Goal: Task Accomplishment & Management: Manage account settings

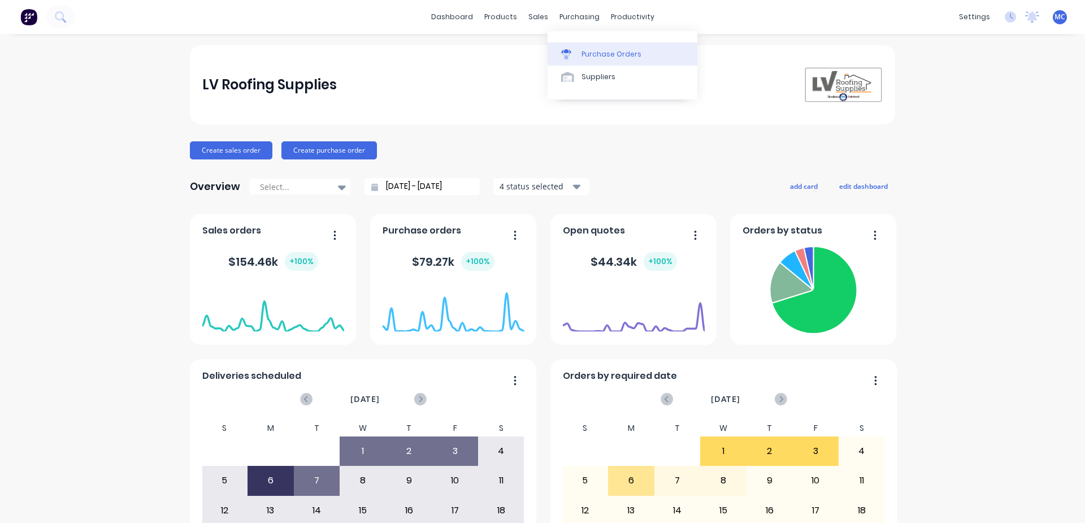
click at [582, 51] on div "Purchase Orders" at bounding box center [612, 54] width 60 height 10
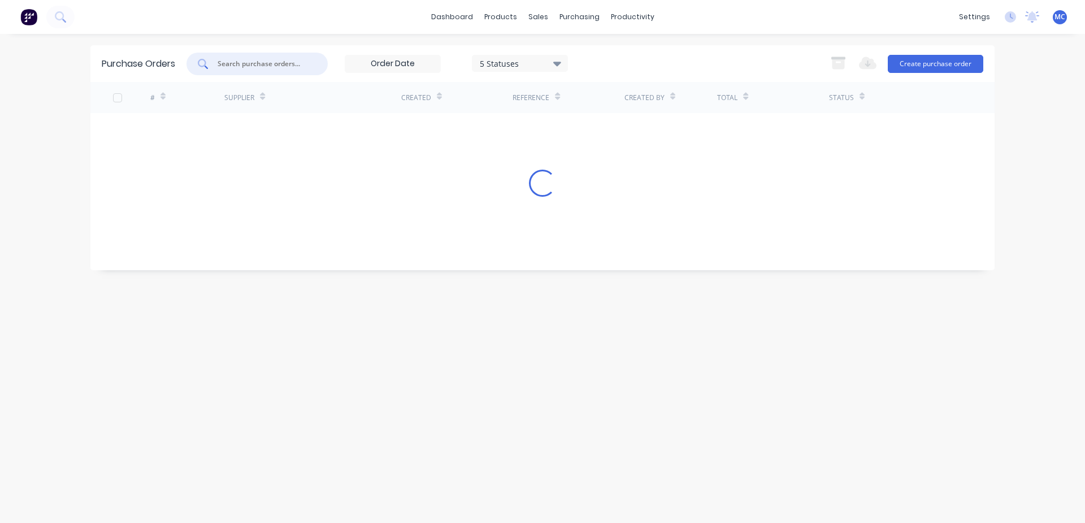
click at [274, 63] on input "text" at bounding box center [264, 63] width 94 height 11
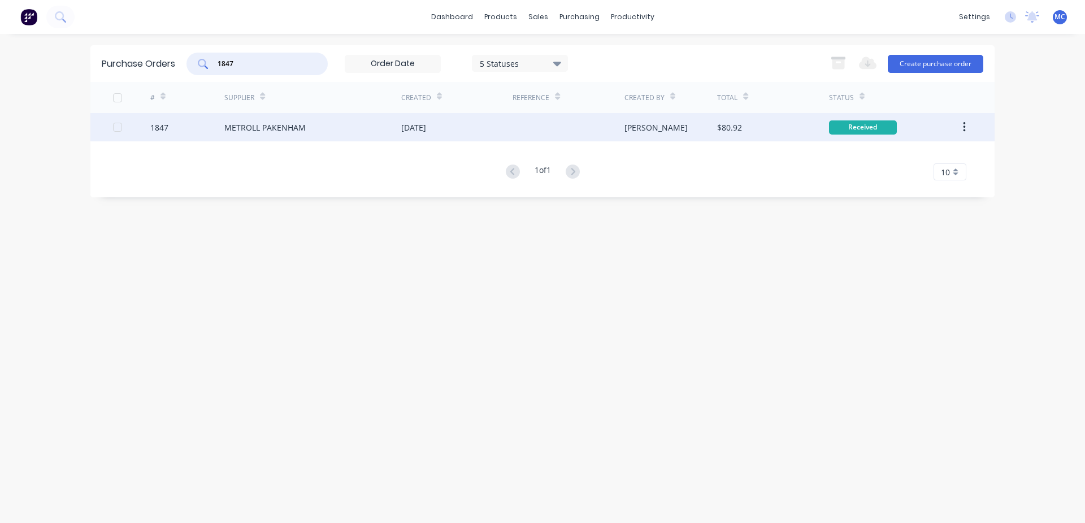
type input "1847"
click at [395, 133] on div "METROLL PAKENHAM" at bounding box center [312, 127] width 177 height 28
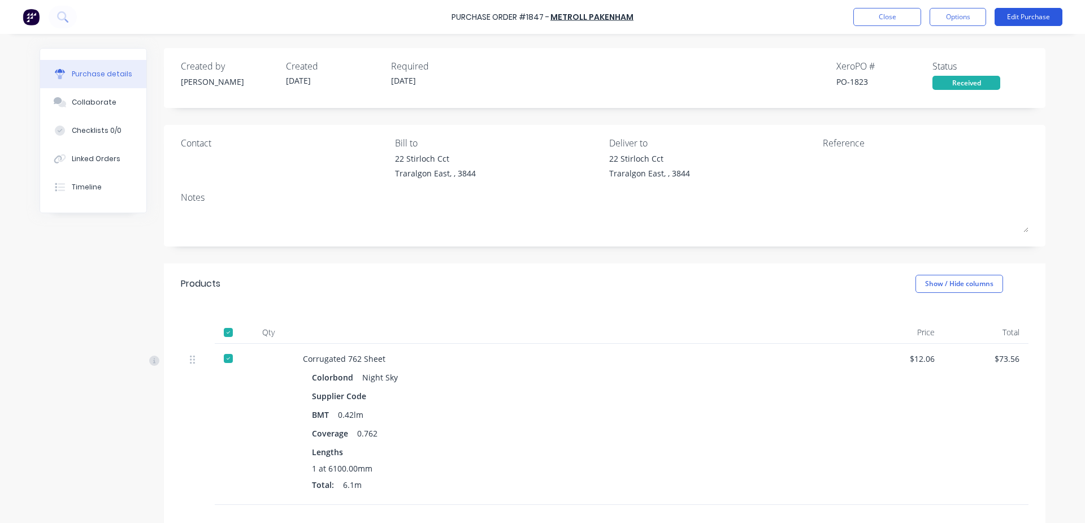
click at [1045, 18] on button "Edit Purchase" at bounding box center [1029, 17] width 68 height 18
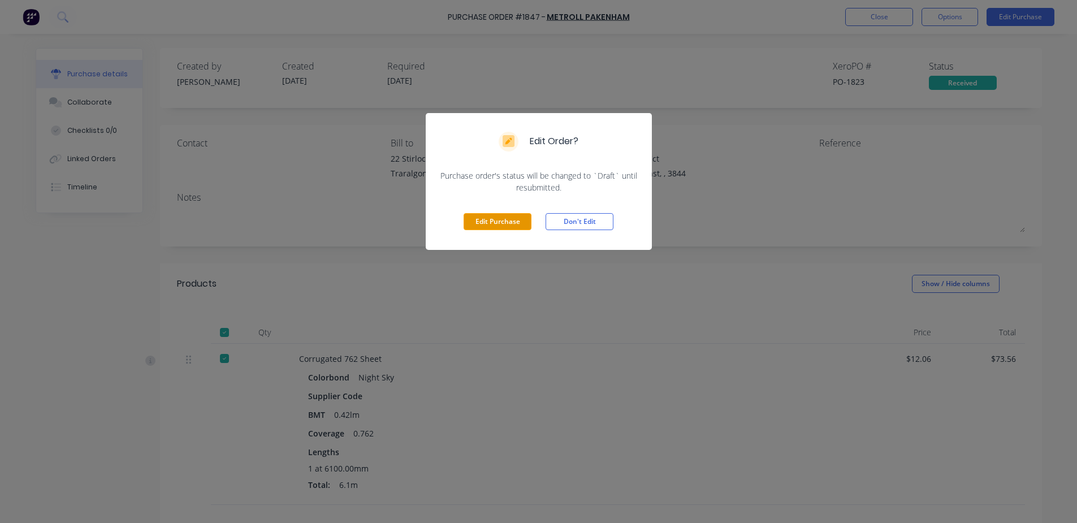
click at [507, 225] on button "Edit Purchase" at bounding box center [498, 221] width 68 height 17
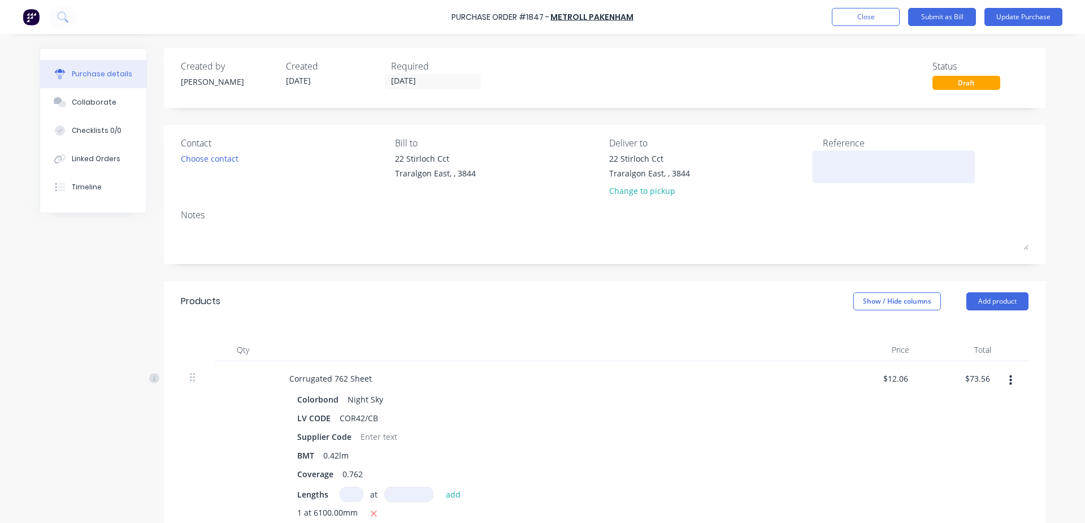
click at [847, 165] on textarea at bounding box center [893, 165] width 141 height 25
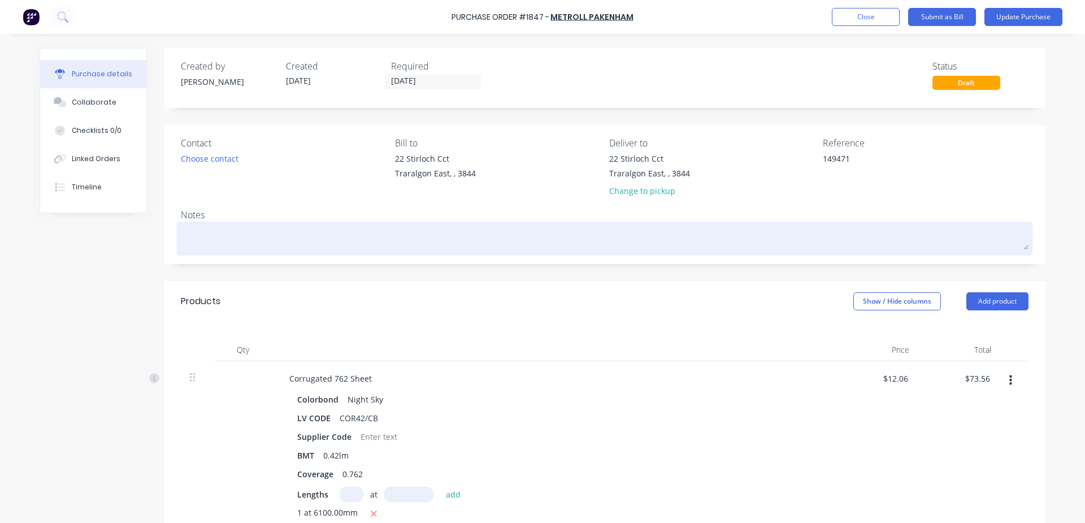
type textarea "149471"
click at [785, 224] on div at bounding box center [605, 238] width 848 height 28
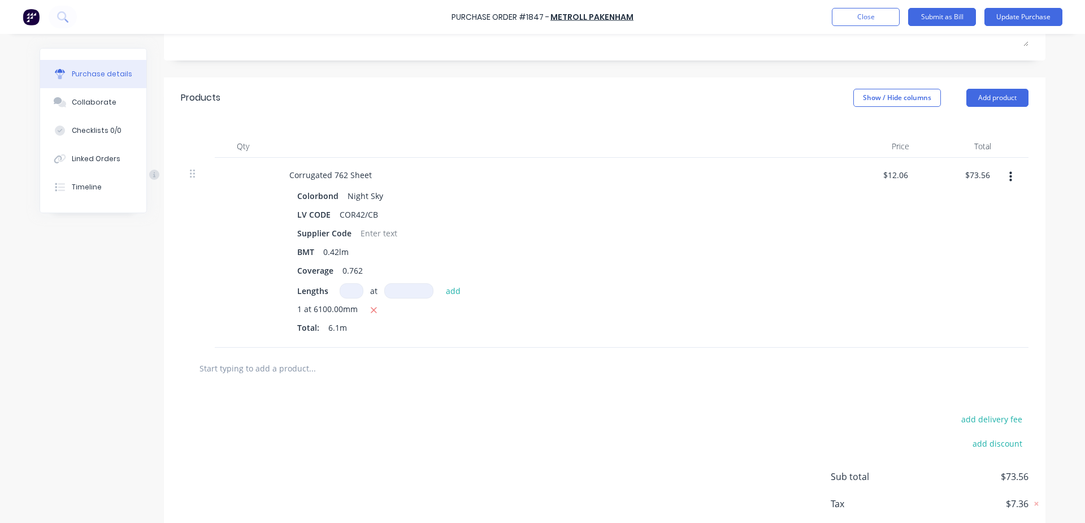
scroll to position [267, 0]
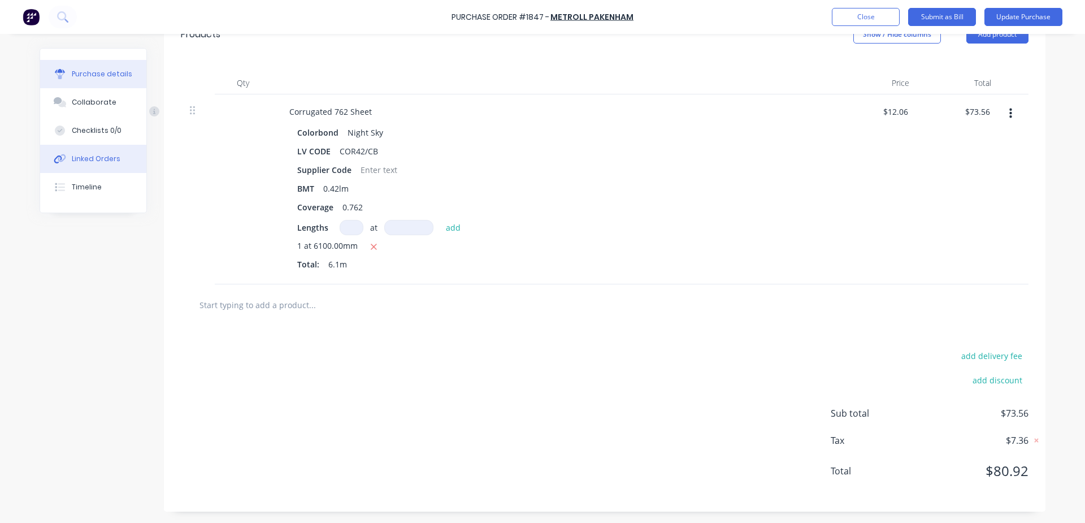
click at [106, 156] on div "Linked Orders" at bounding box center [96, 159] width 49 height 10
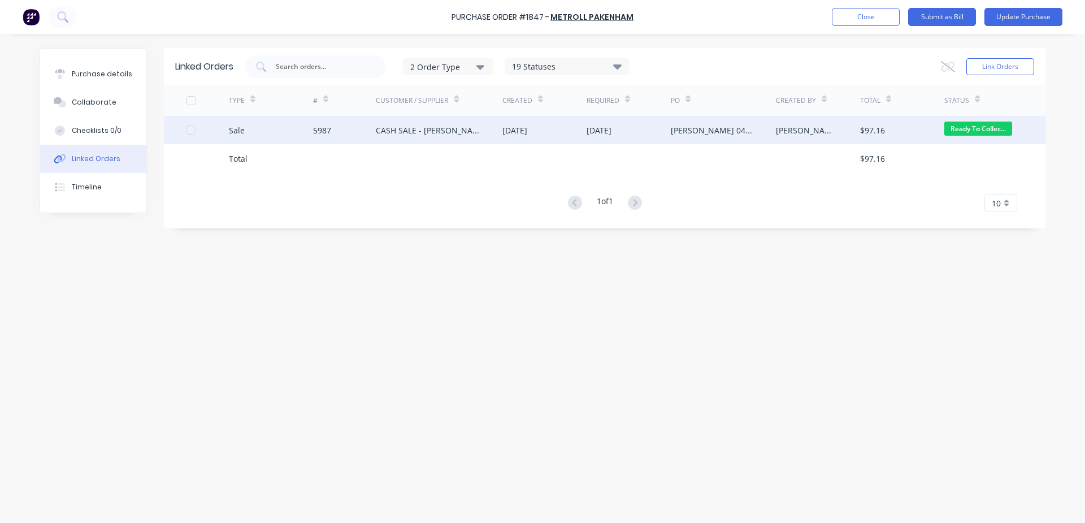
click at [612, 132] on div "30 Sep 2025" at bounding box center [599, 130] width 25 height 12
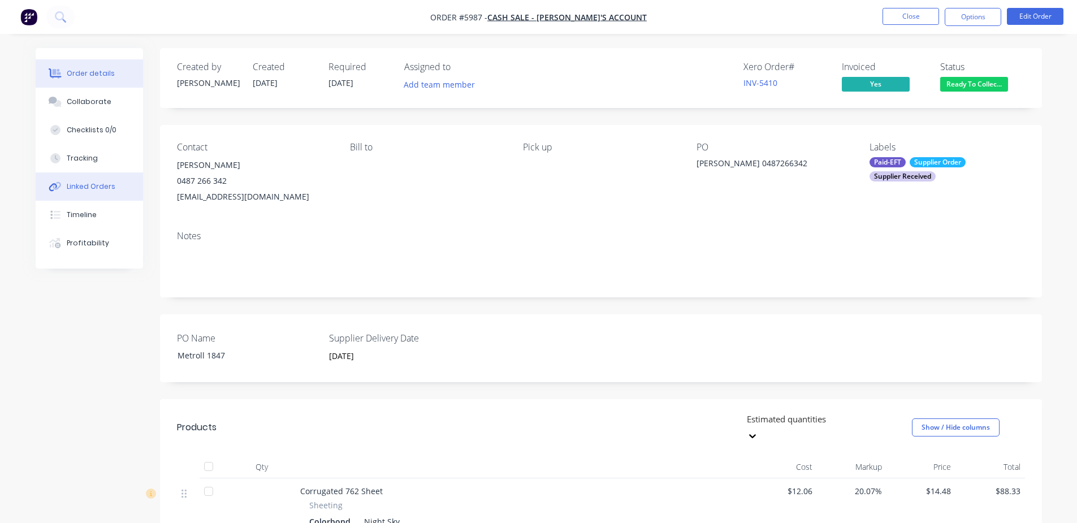
click at [109, 193] on button "Linked Orders" at bounding box center [89, 186] width 107 height 28
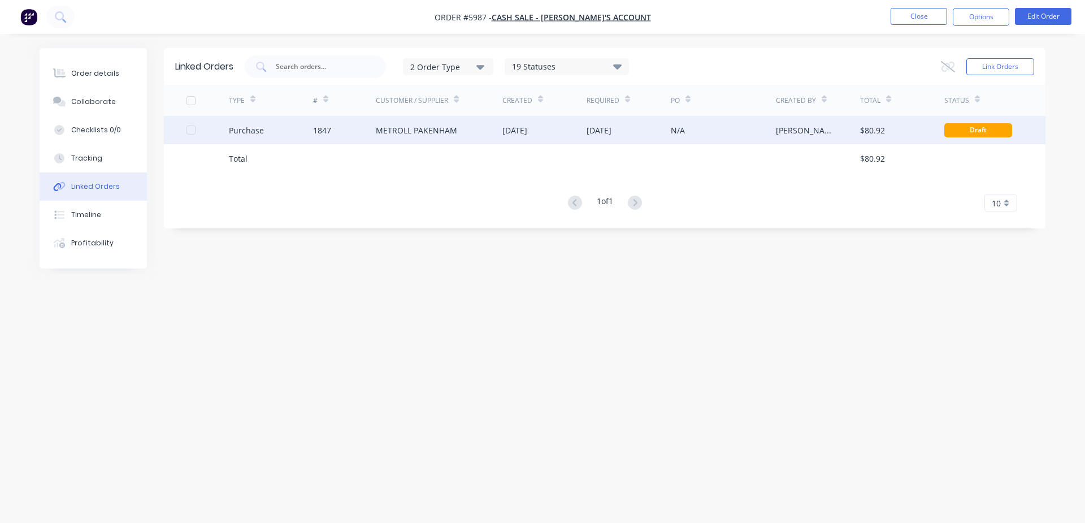
click at [707, 125] on div "N/A" at bounding box center [723, 130] width 105 height 28
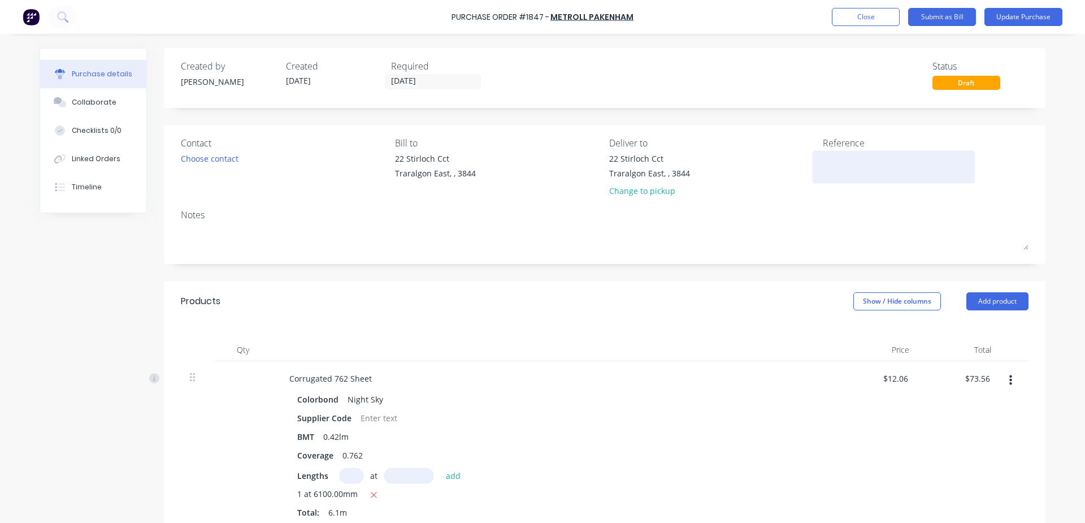
click at [829, 168] on textarea at bounding box center [893, 165] width 141 height 25
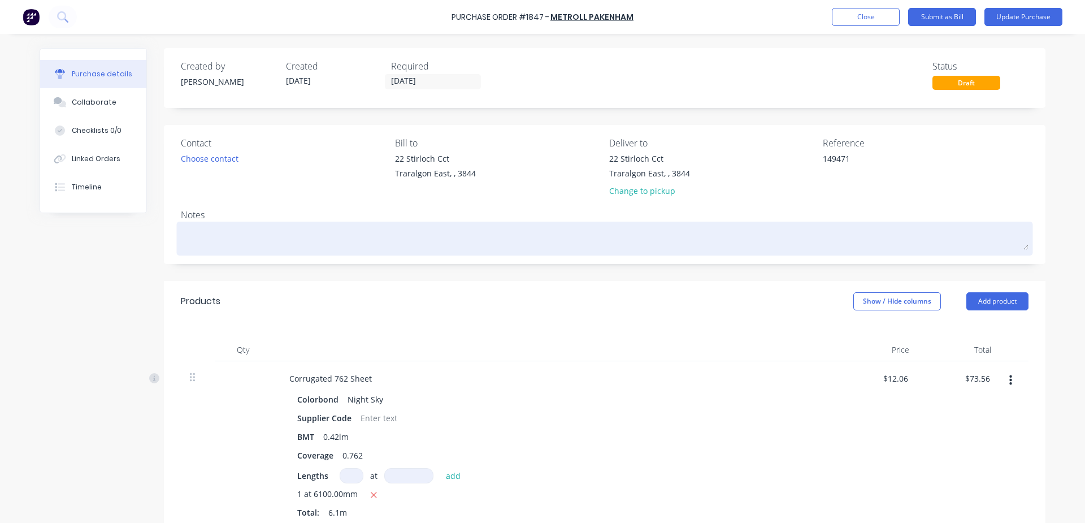
type textarea "149471"
click at [801, 233] on textarea at bounding box center [605, 236] width 848 height 25
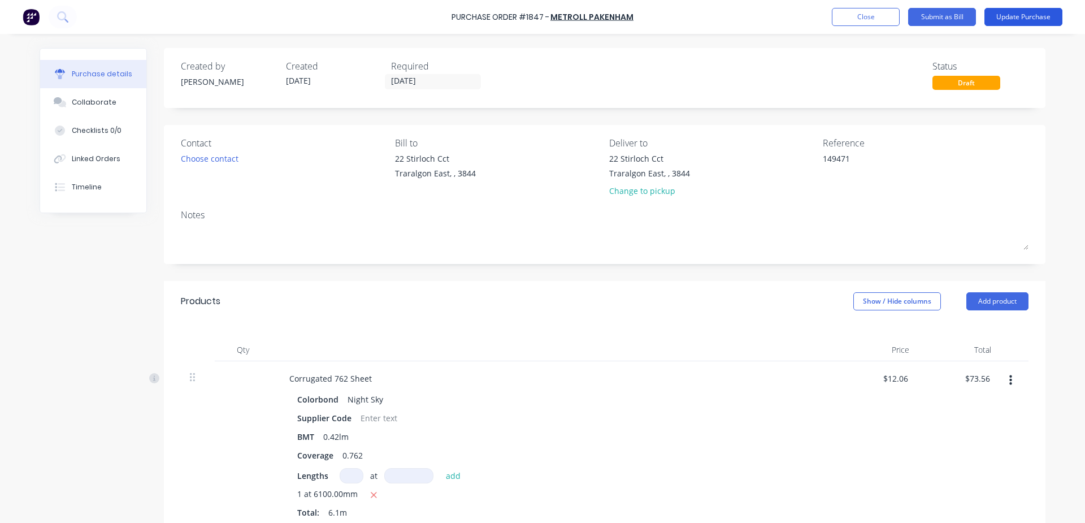
click at [1038, 15] on button "Update Purchase" at bounding box center [1024, 17] width 78 height 18
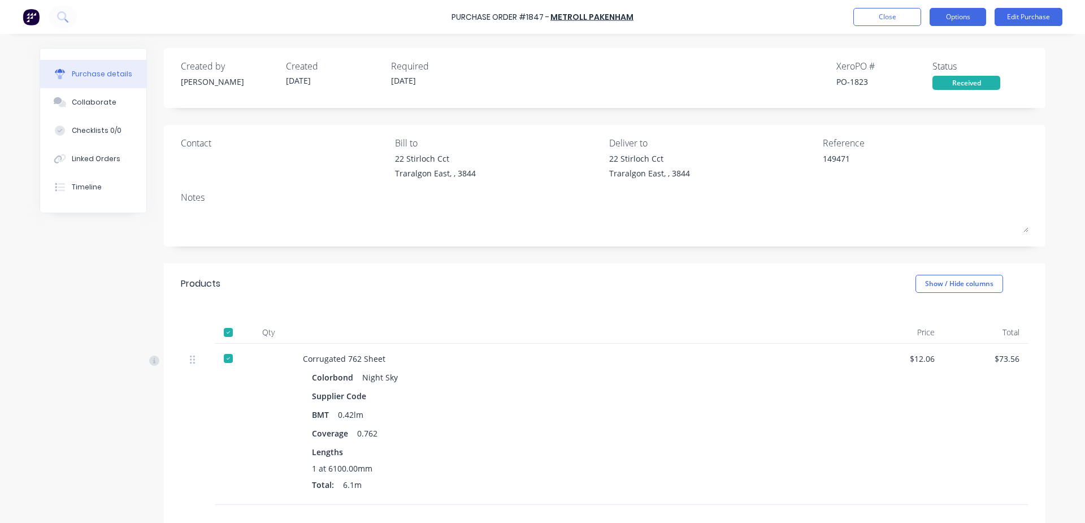
click at [962, 19] on button "Options" at bounding box center [958, 17] width 57 height 18
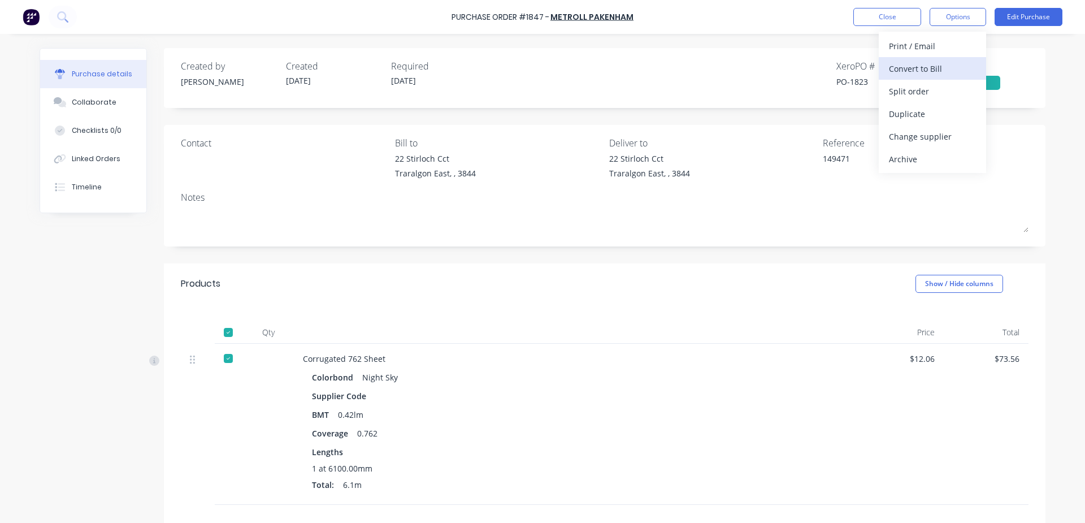
click at [919, 65] on div "Convert to Bill" at bounding box center [932, 68] width 87 height 16
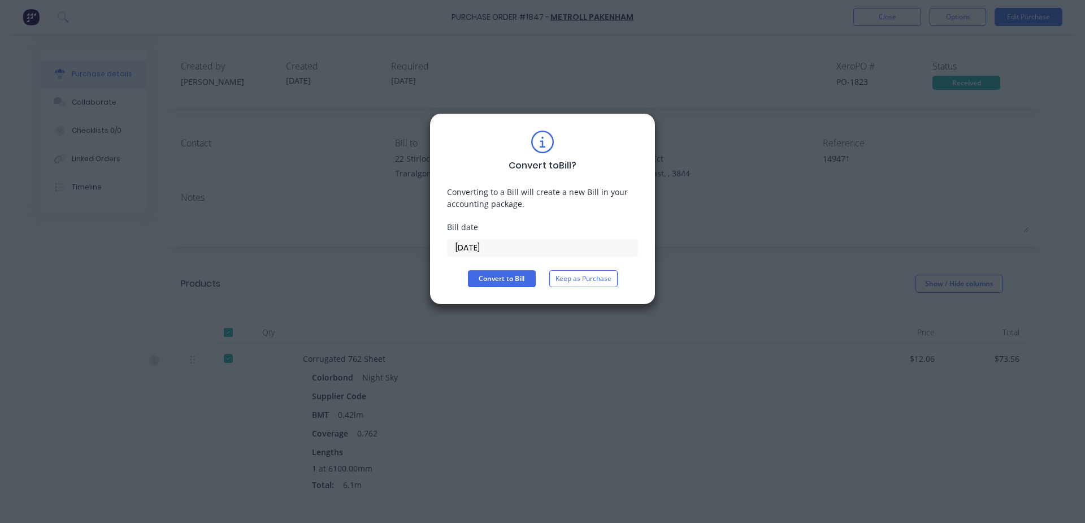
click at [505, 250] on input "03/10/25" at bounding box center [543, 247] width 190 height 17
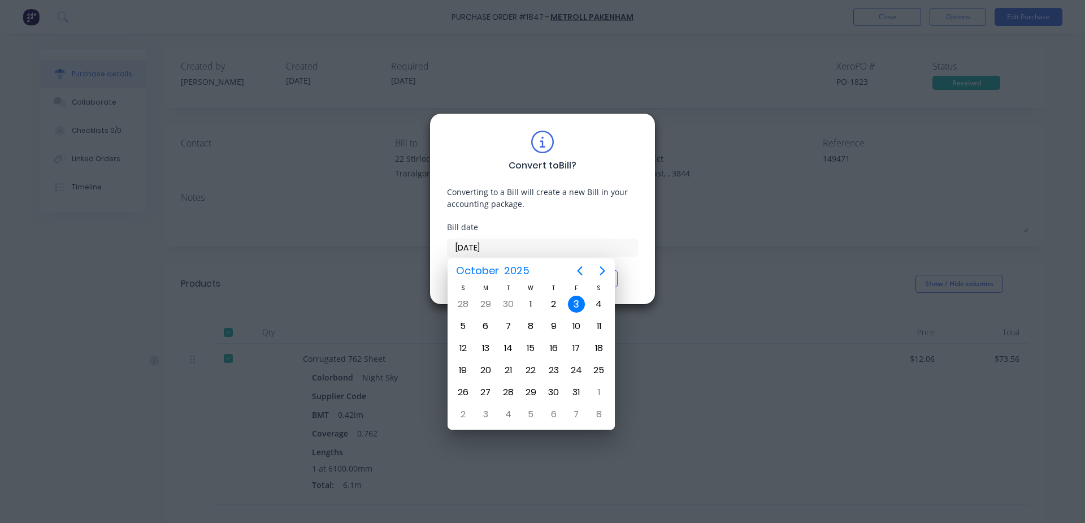
click at [577, 302] on div "3" at bounding box center [576, 304] width 17 height 17
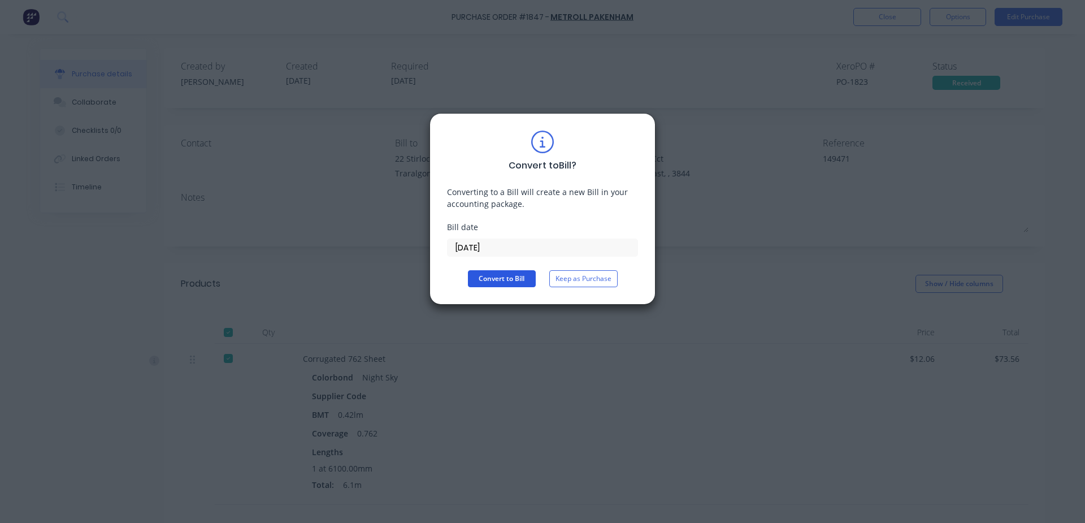
click at [510, 280] on button "Convert to Bill" at bounding box center [502, 278] width 68 height 17
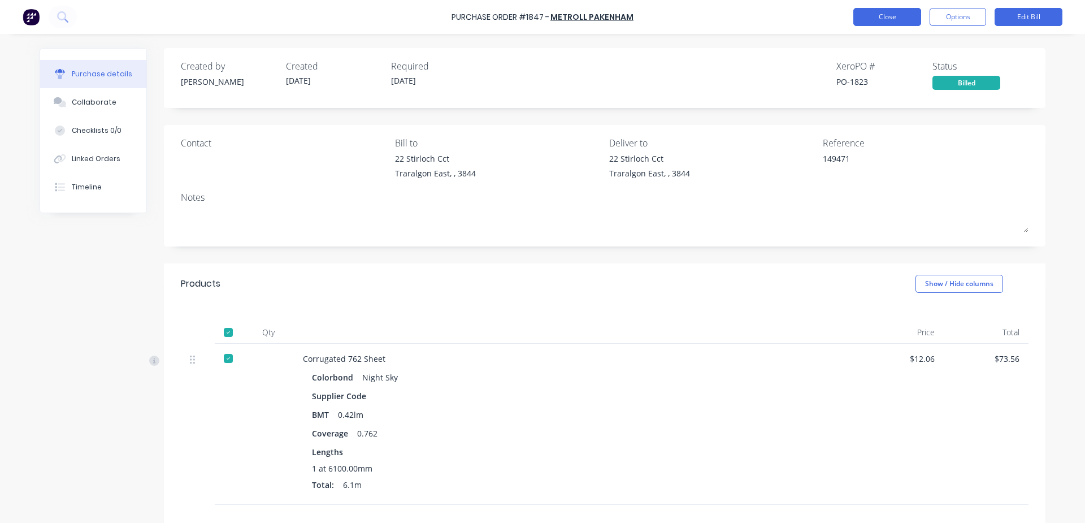
click at [894, 20] on button "Close" at bounding box center [888, 17] width 68 height 18
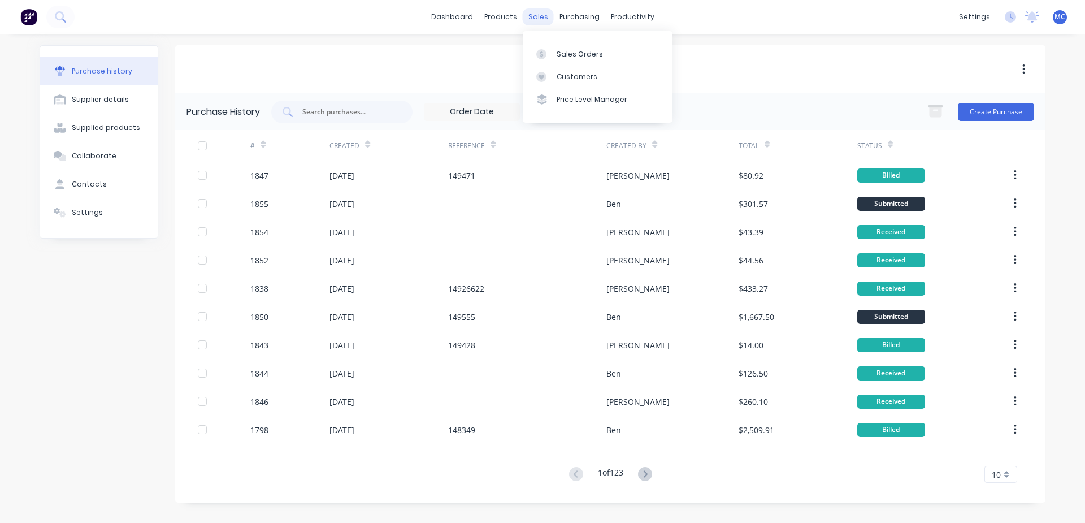
click at [541, 15] on div "sales" at bounding box center [538, 16] width 31 height 17
click at [604, 55] on link "Sales Orders" at bounding box center [598, 53] width 150 height 23
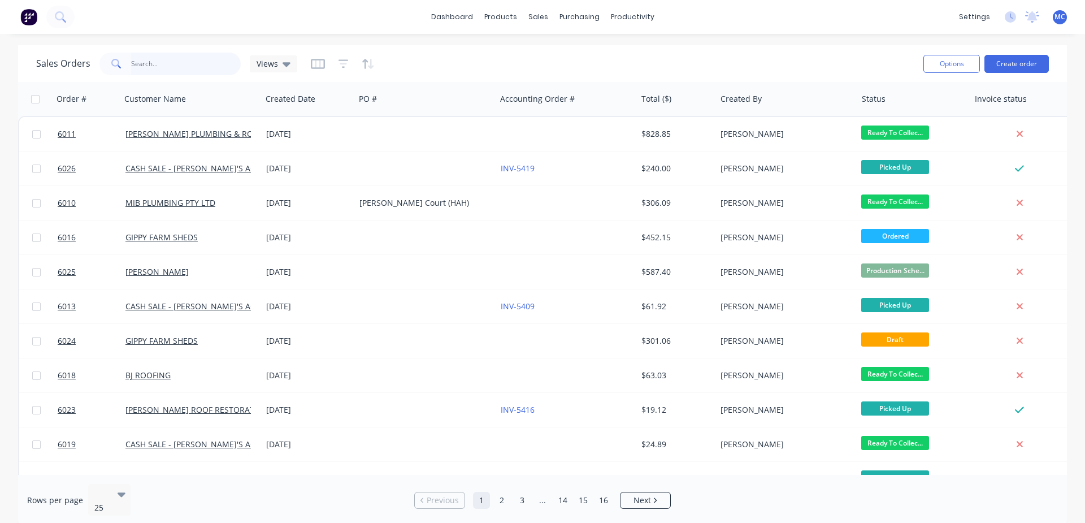
click at [202, 70] on input "text" at bounding box center [186, 64] width 110 height 23
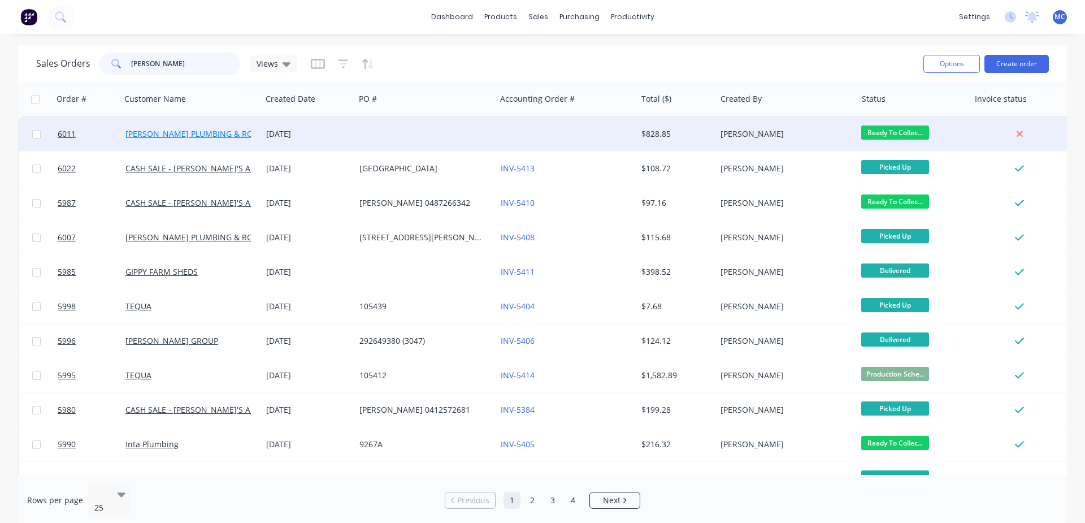
type input "MICHELLE"
click at [223, 131] on link "BOSSE PLUMBING & ROOFING PRO PTY LTD" at bounding box center [226, 133] width 202 height 11
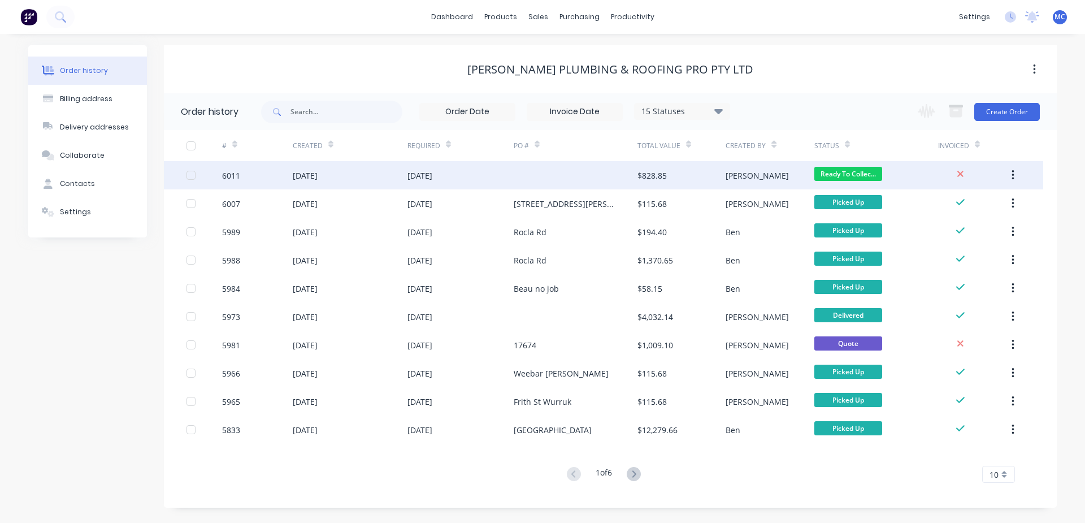
click at [422, 177] on div "06 Oct 2025" at bounding box center [420, 176] width 25 height 12
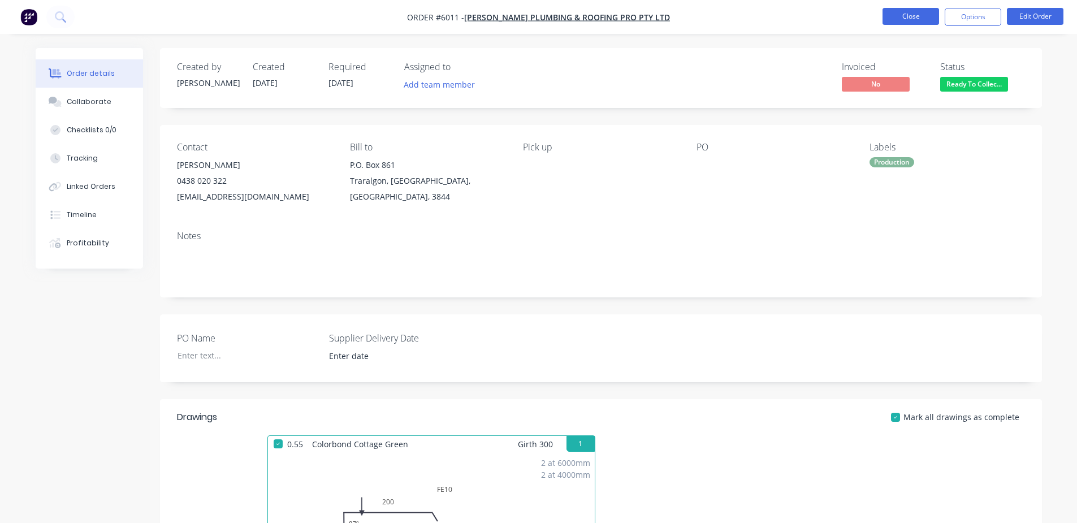
click at [911, 16] on button "Close" at bounding box center [910, 16] width 57 height 17
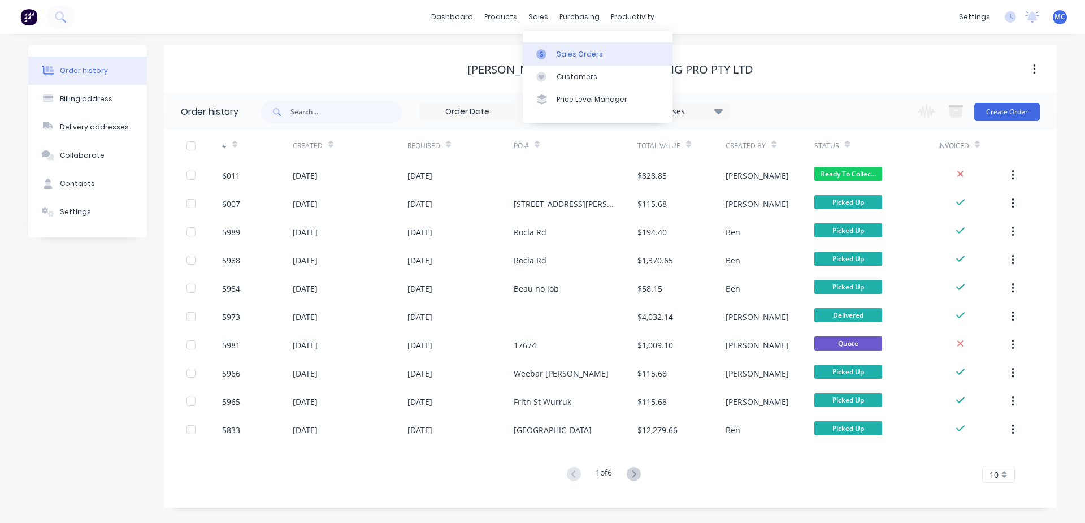
click at [553, 53] on div at bounding box center [544, 54] width 17 height 10
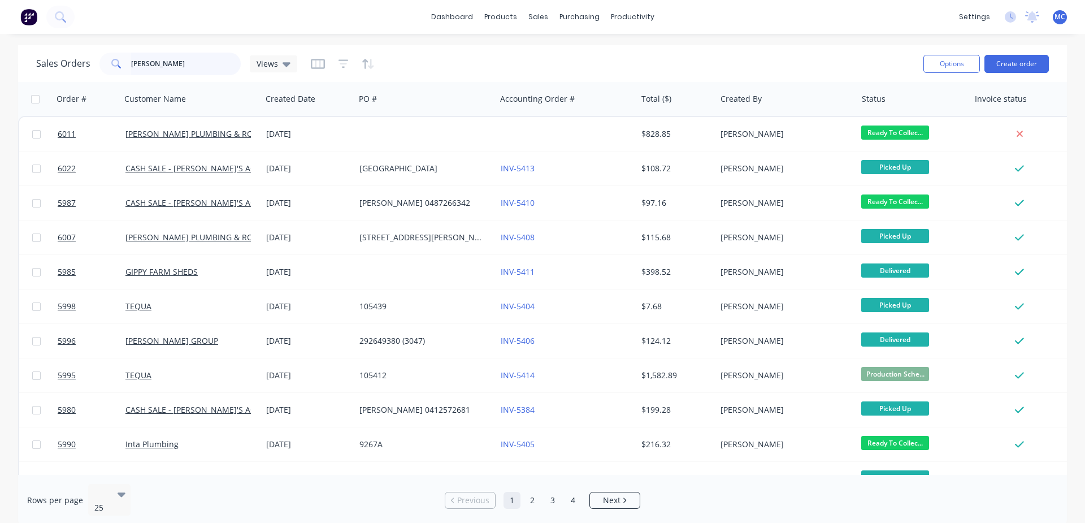
click at [209, 61] on input "MICHELLE" at bounding box center [186, 64] width 110 height 23
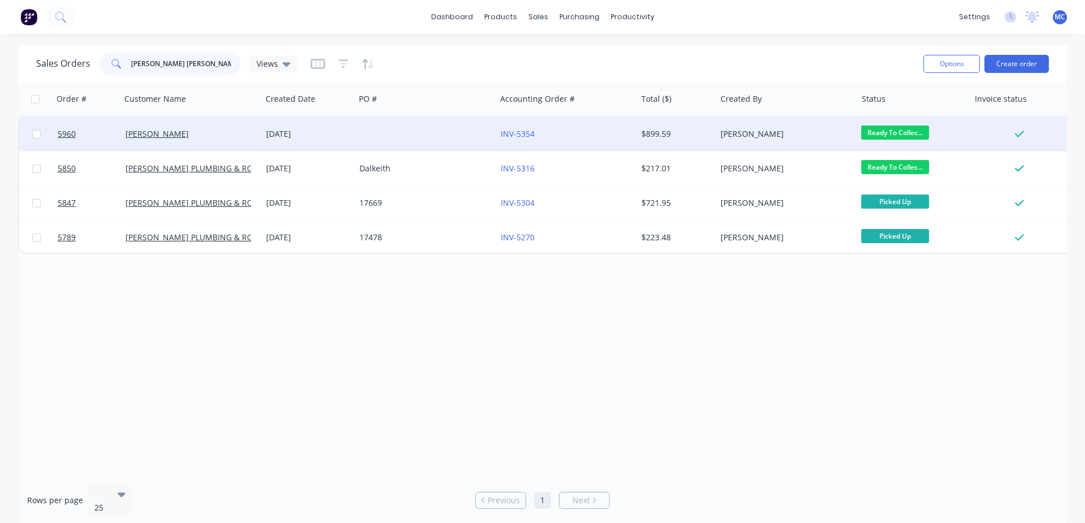
type input "MICHELLE CL"
click at [168, 140] on div "[PERSON_NAME]" at bounding box center [191, 134] width 141 height 34
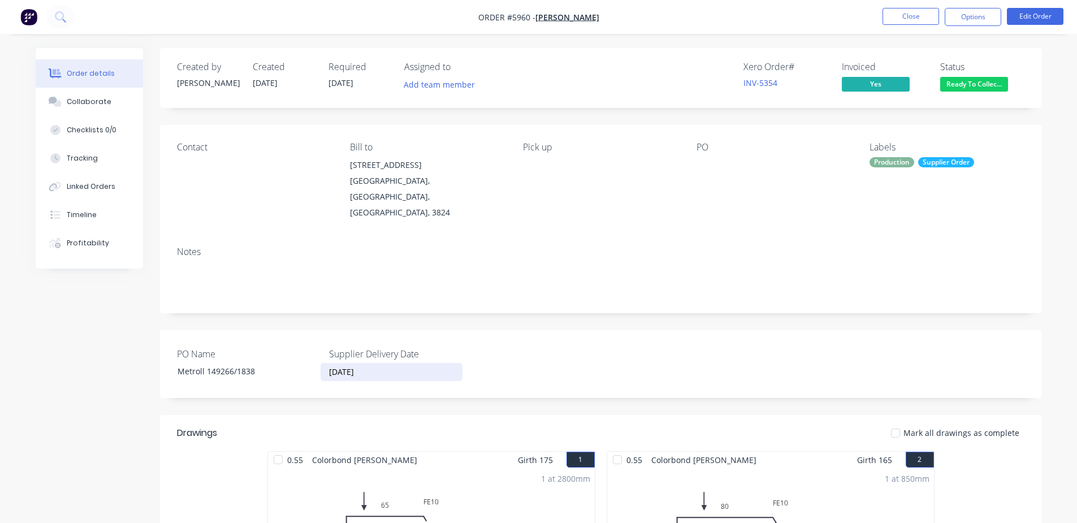
click at [374, 363] on input "10/03/2025" at bounding box center [391, 371] width 141 height 17
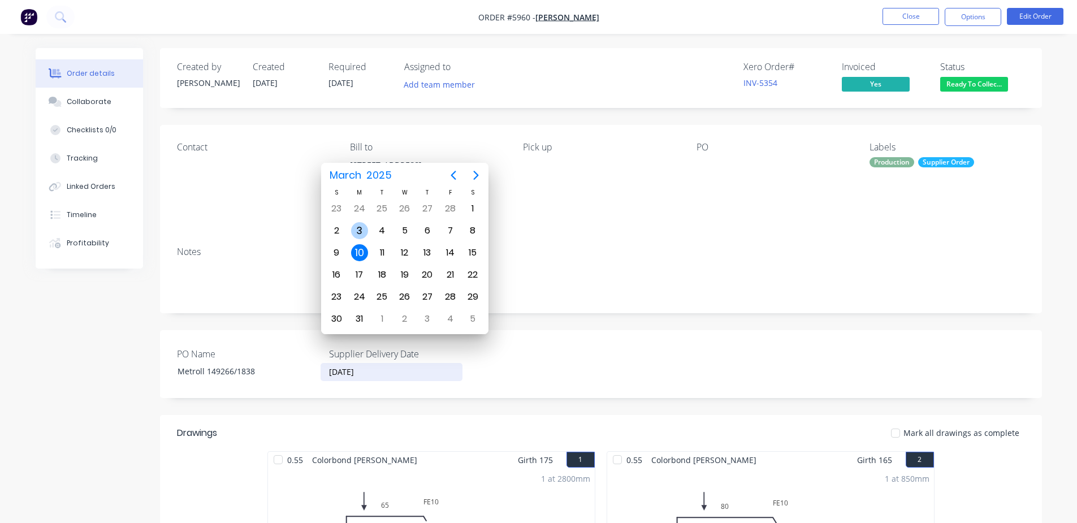
click at [363, 237] on div "3" at bounding box center [359, 230] width 17 height 17
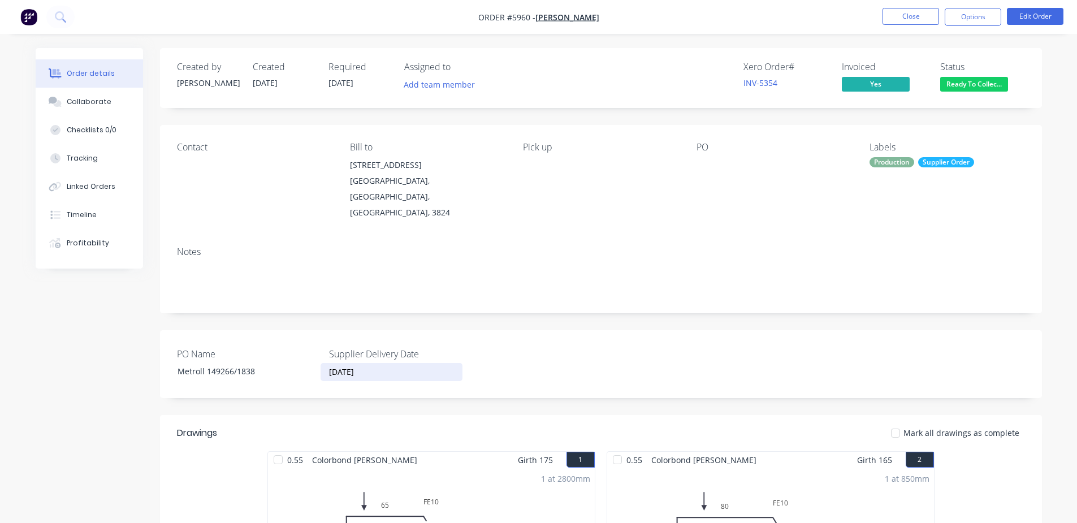
click at [363, 363] on input "03/03/2025" at bounding box center [391, 371] width 141 height 17
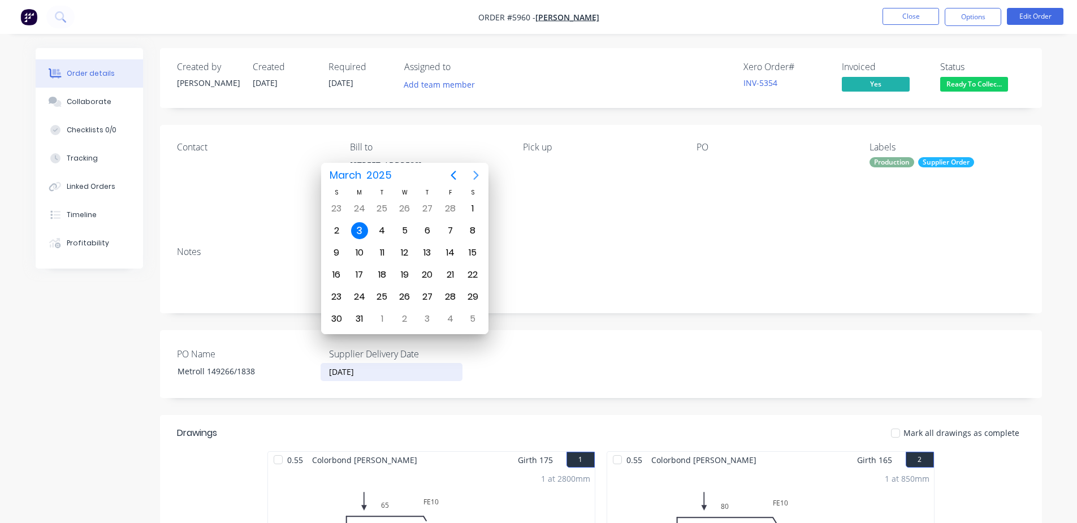
click at [477, 177] on icon "Next page" at bounding box center [476, 175] width 5 height 9
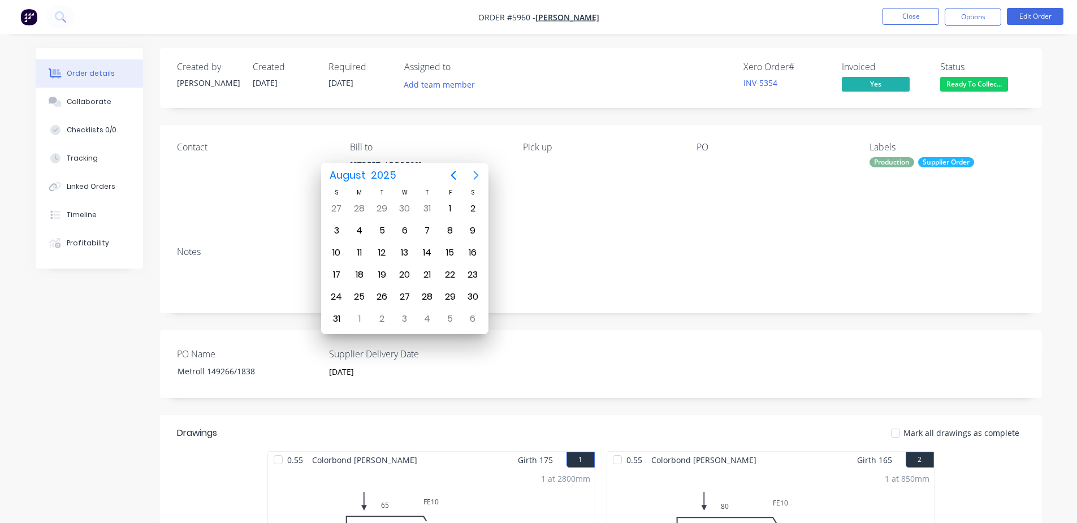
click at [477, 177] on icon "Next page" at bounding box center [476, 175] width 5 height 9
click at [447, 210] on div "3" at bounding box center [449, 208] width 17 height 17
type input "03/10/2025"
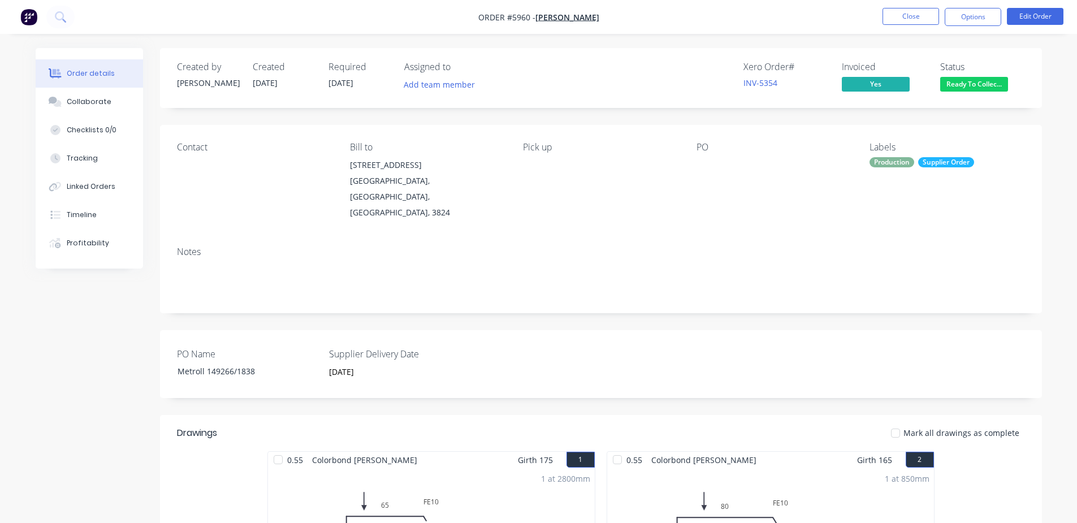
click at [635, 237] on div "Notes" at bounding box center [601, 275] width 882 height 76
click at [834, 246] on div "Notes" at bounding box center [601, 251] width 848 height 11
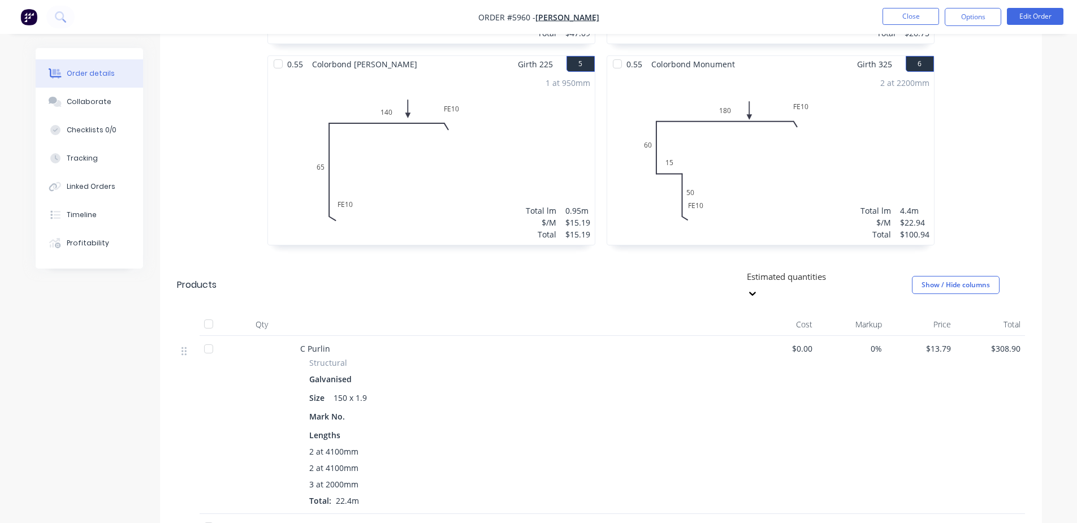
scroll to position [560, 0]
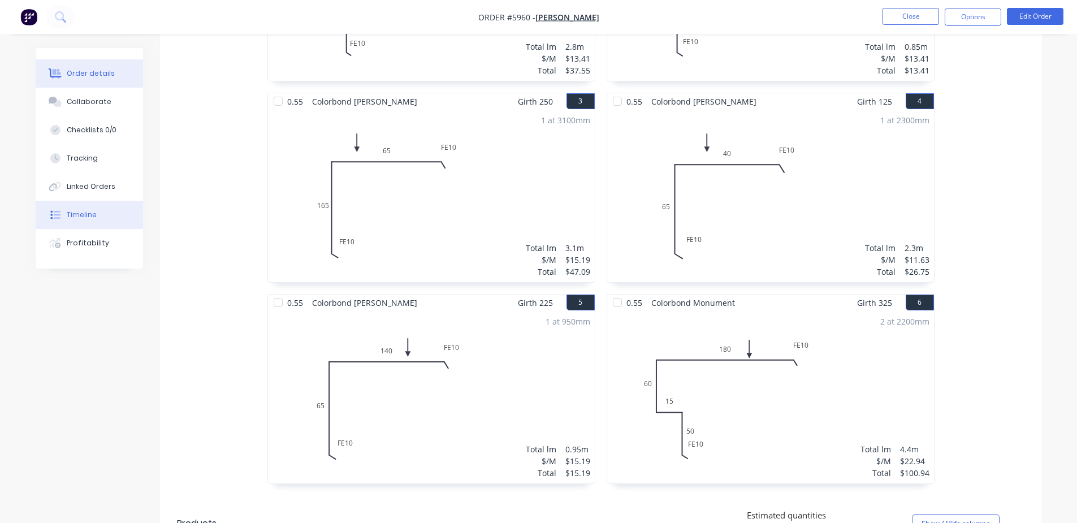
click at [120, 224] on button "Timeline" at bounding box center [89, 215] width 107 height 28
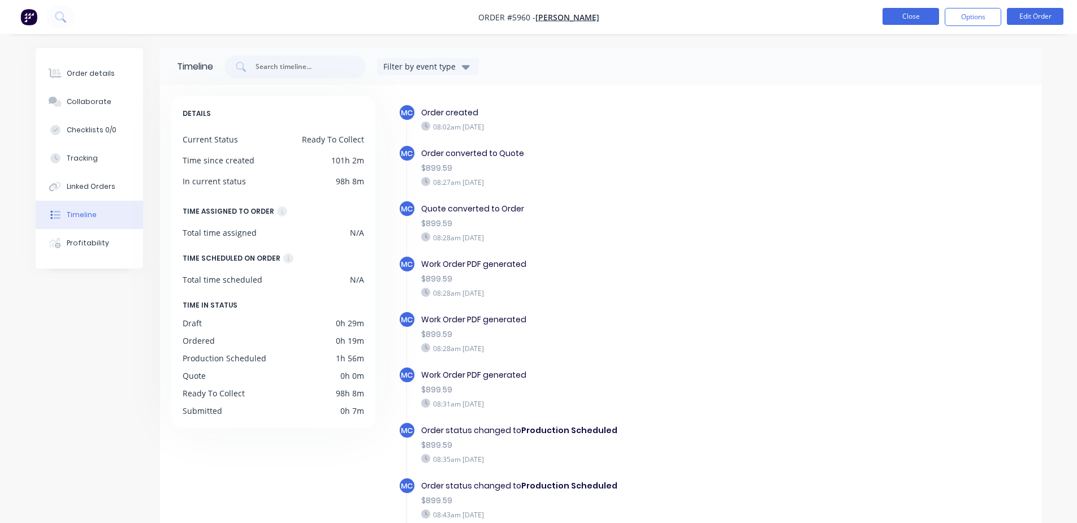
click at [919, 18] on button "Close" at bounding box center [910, 16] width 57 height 17
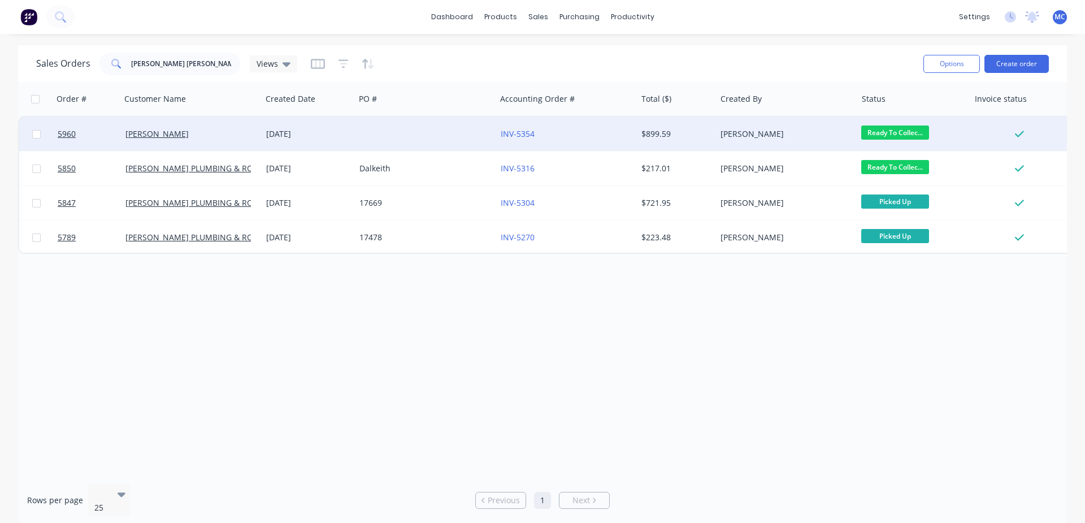
click at [301, 131] on div "29 Sep 2025" at bounding box center [308, 133] width 84 height 11
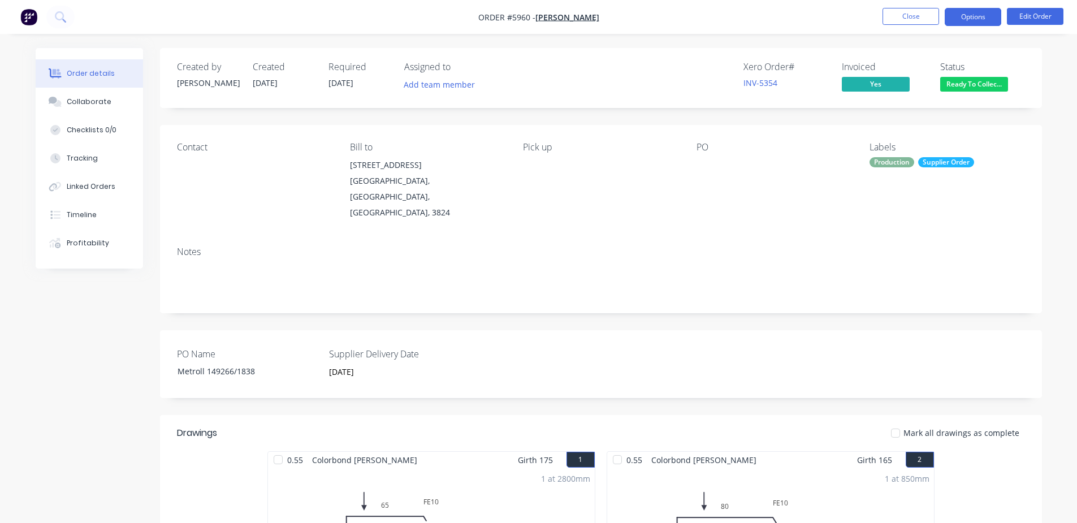
click at [980, 18] on button "Options" at bounding box center [973, 17] width 57 height 18
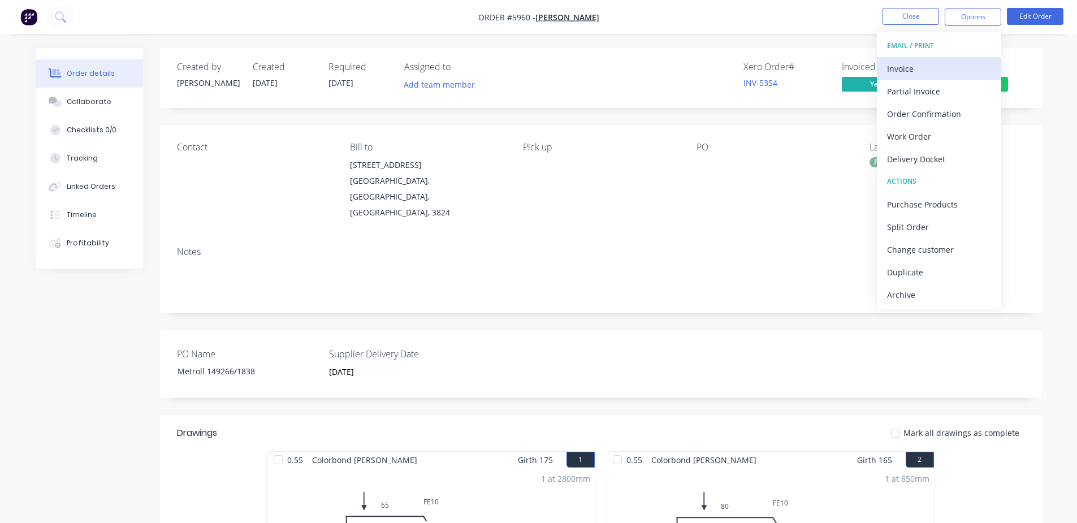
click at [930, 66] on div "Invoice" at bounding box center [939, 68] width 104 height 16
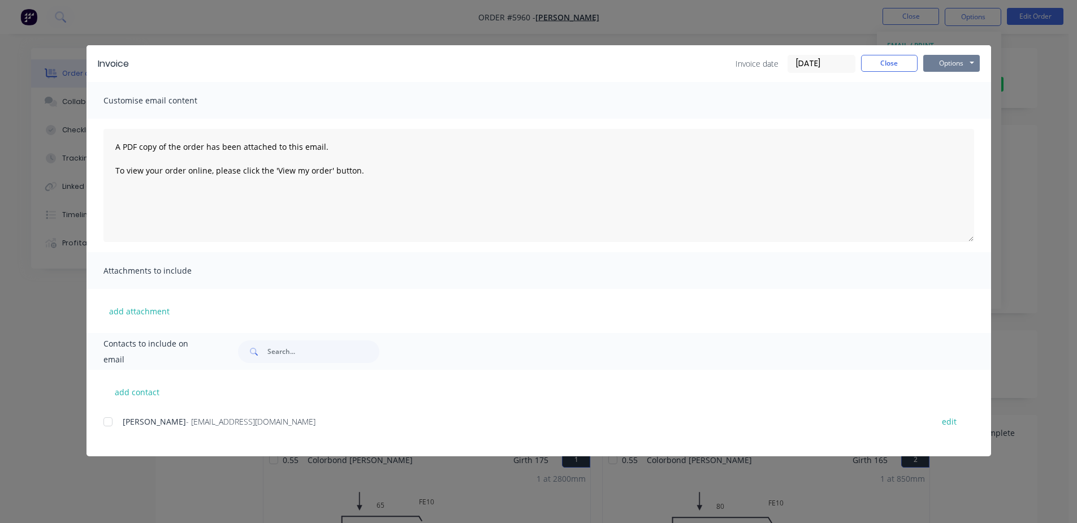
click at [943, 60] on button "Options" at bounding box center [951, 63] width 57 height 17
click at [942, 101] on button "Print" at bounding box center [959, 102] width 72 height 19
click at [898, 65] on button "Close" at bounding box center [889, 63] width 57 height 17
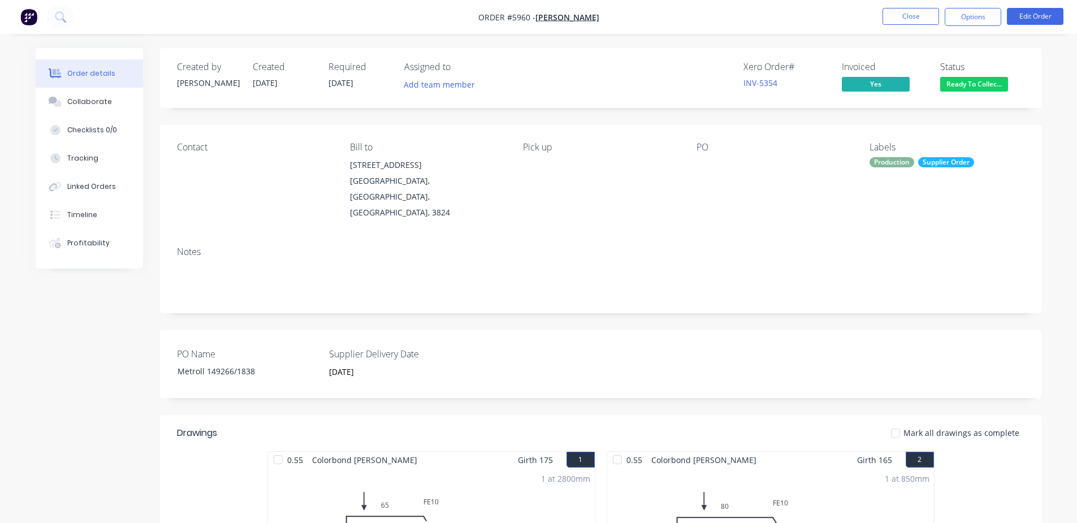
click at [909, 172] on div "Labels Production Supplier Order" at bounding box center [946, 181] width 155 height 79
click at [965, 159] on div "Supplier Order" at bounding box center [946, 162] width 56 height 10
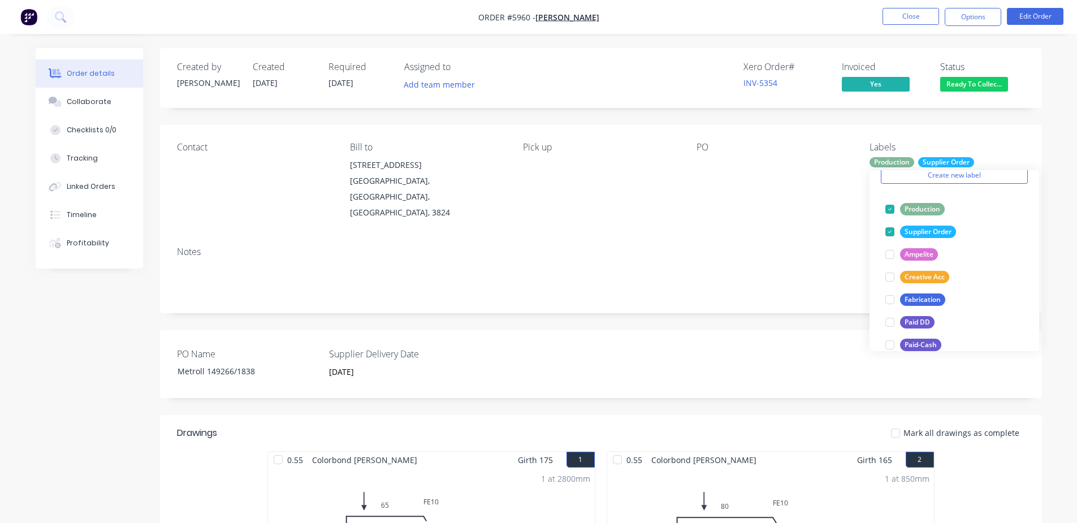
scroll to position [84, 0]
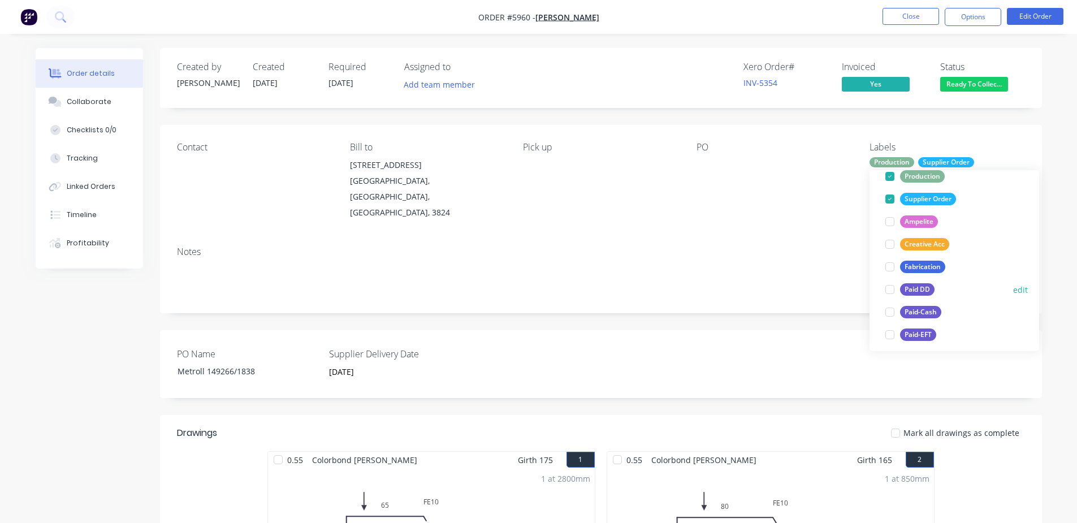
click at [894, 293] on div at bounding box center [889, 289] width 23 height 23
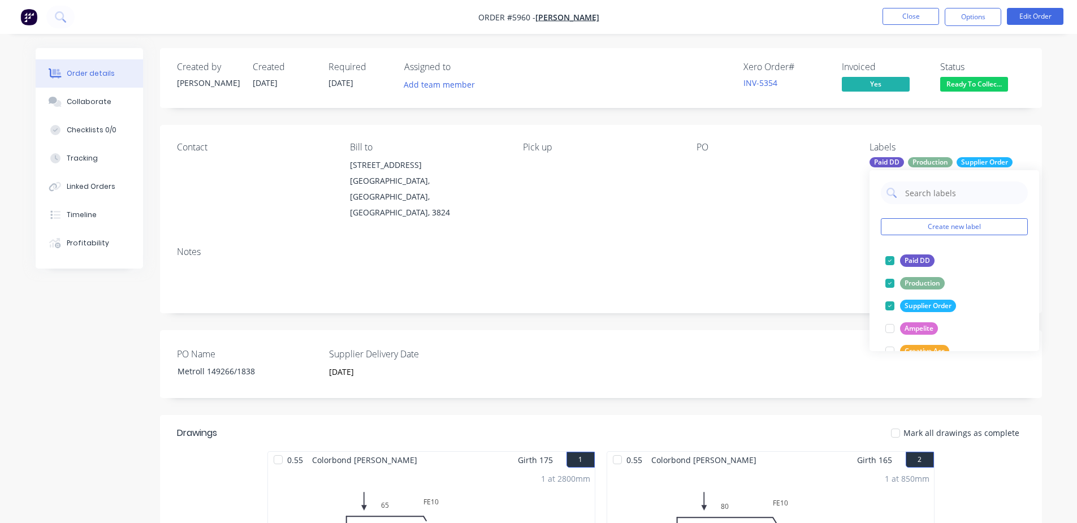
click at [778, 237] on div "Notes" at bounding box center [601, 275] width 882 height 76
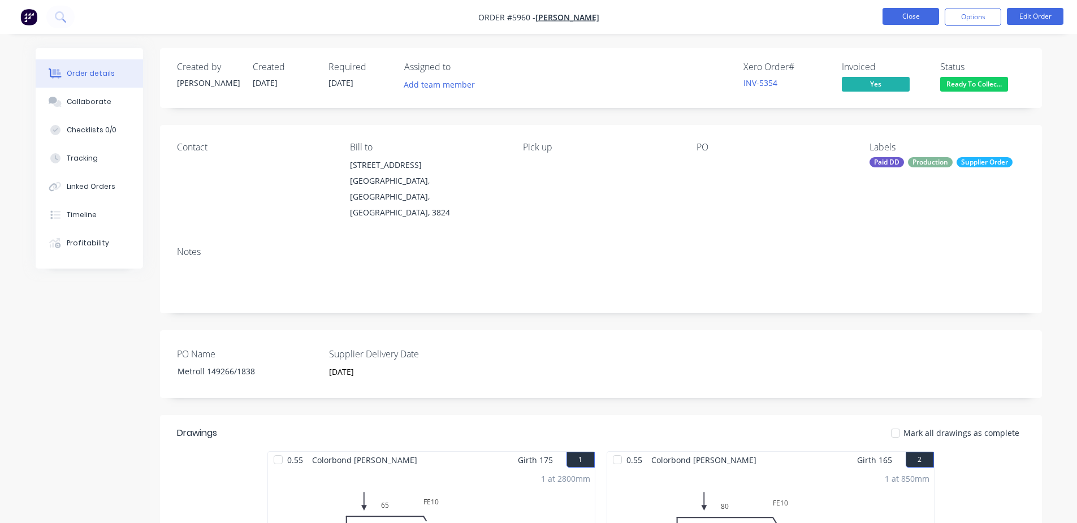
click at [919, 19] on button "Close" at bounding box center [910, 16] width 57 height 17
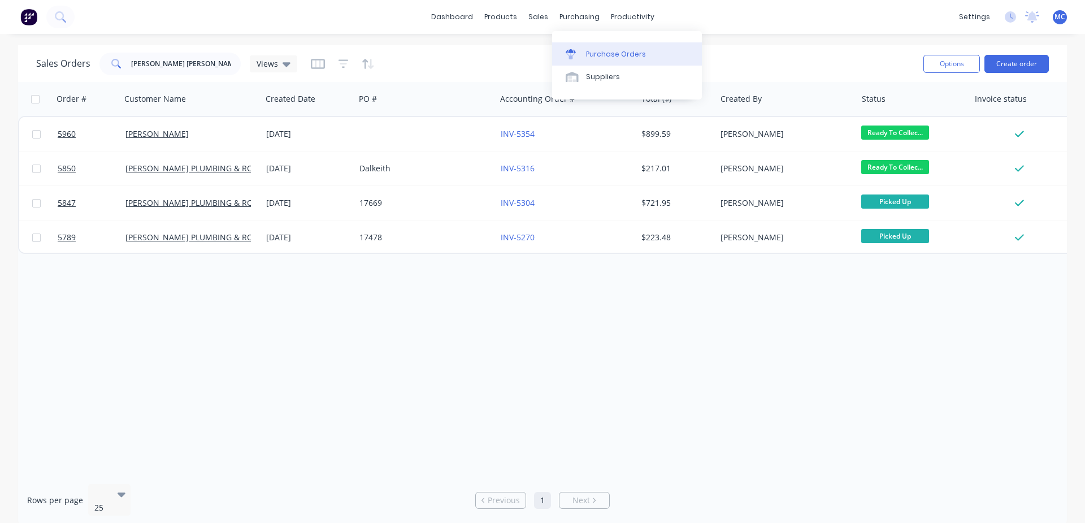
click at [596, 50] on div "Purchase Orders" at bounding box center [616, 54] width 60 height 10
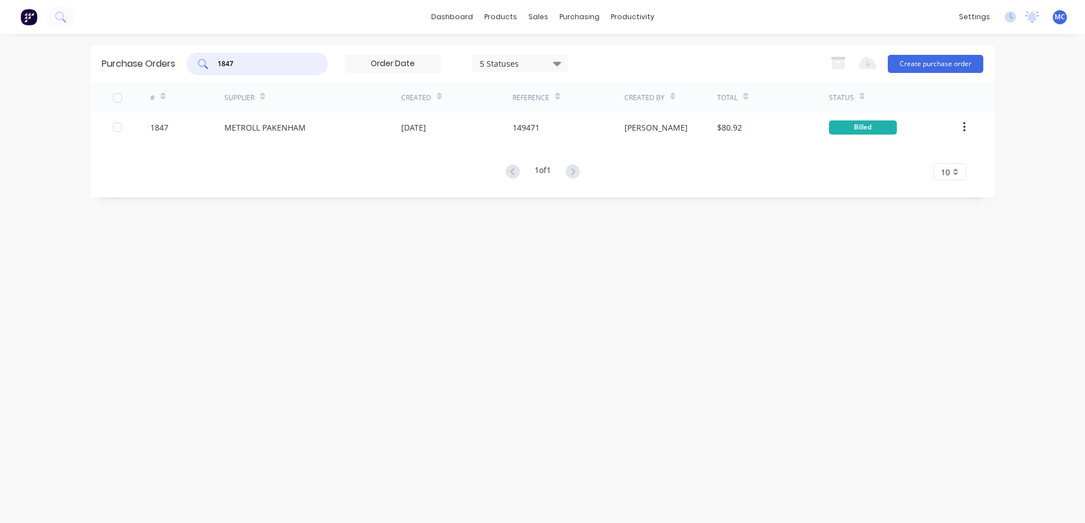
drag, startPoint x: 239, startPoint y: 64, endPoint x: 142, endPoint y: 62, distance: 96.7
click at [142, 62] on div "Purchase Orders 1847 5 Statuses 5 Statuses Export to Excel (XLSX) Create purcha…" at bounding box center [542, 63] width 904 height 37
drag, startPoint x: 263, startPoint y: 62, endPoint x: 143, endPoint y: 70, distance: 120.1
click at [141, 65] on div "Purchase Orders 1846 5 Statuses 5 Statuses Export to Excel (XLSX) Create purcha…" at bounding box center [542, 63] width 904 height 37
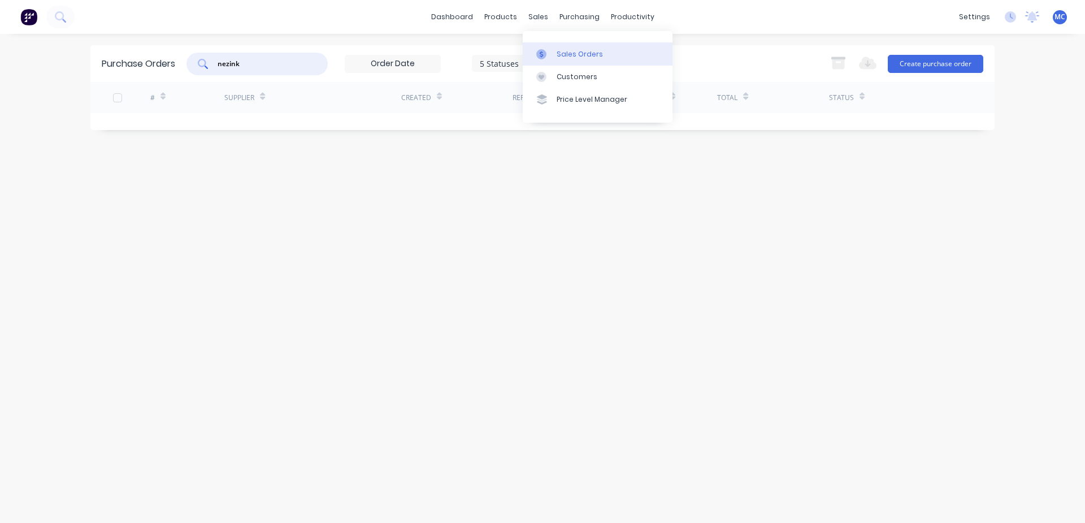
type input "nezink"
click at [553, 49] on link "Sales Orders" at bounding box center [598, 53] width 150 height 23
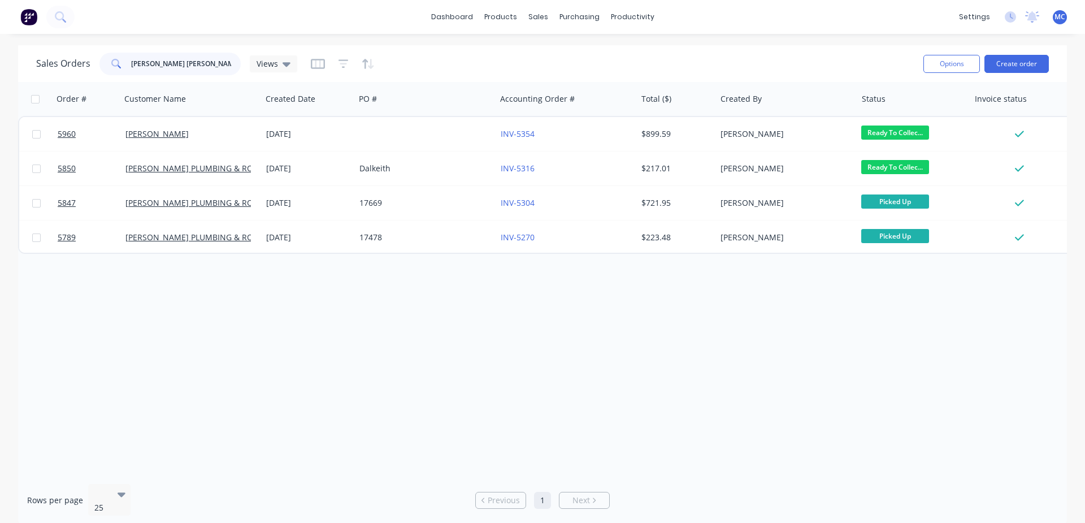
drag, startPoint x: 133, startPoint y: 63, endPoint x: 0, endPoint y: 73, distance: 133.8
click at [0, 73] on div "Sales Orders MICHELLE CL Views Options Create order Order # Customer Name Creat…" at bounding box center [542, 285] width 1085 height 480
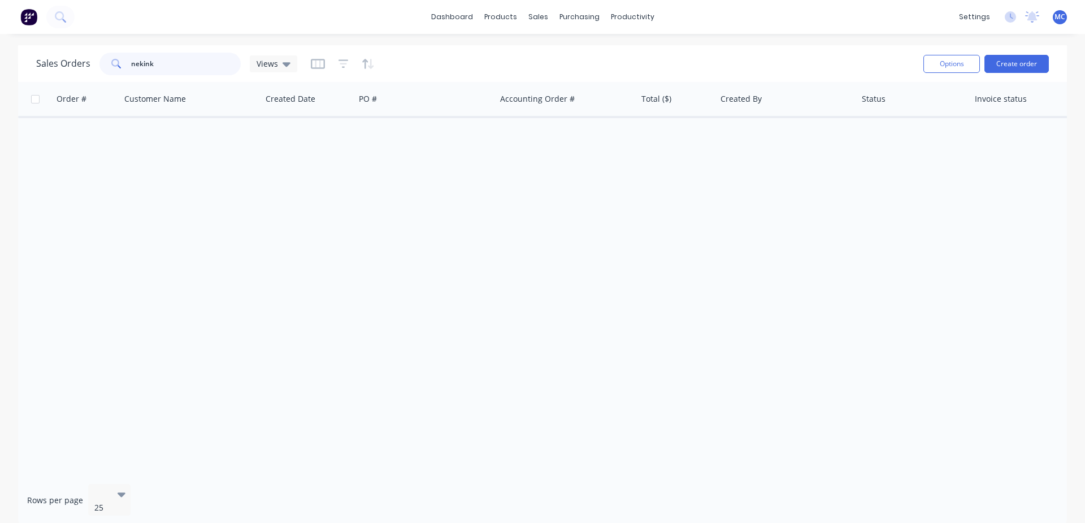
drag, startPoint x: 122, startPoint y: 66, endPoint x: 0, endPoint y: 70, distance: 121.6
click at [0, 66] on div "Sales Orders nekink Views Options Create order Order # Customer Name Created Da…" at bounding box center [542, 285] width 1085 height 480
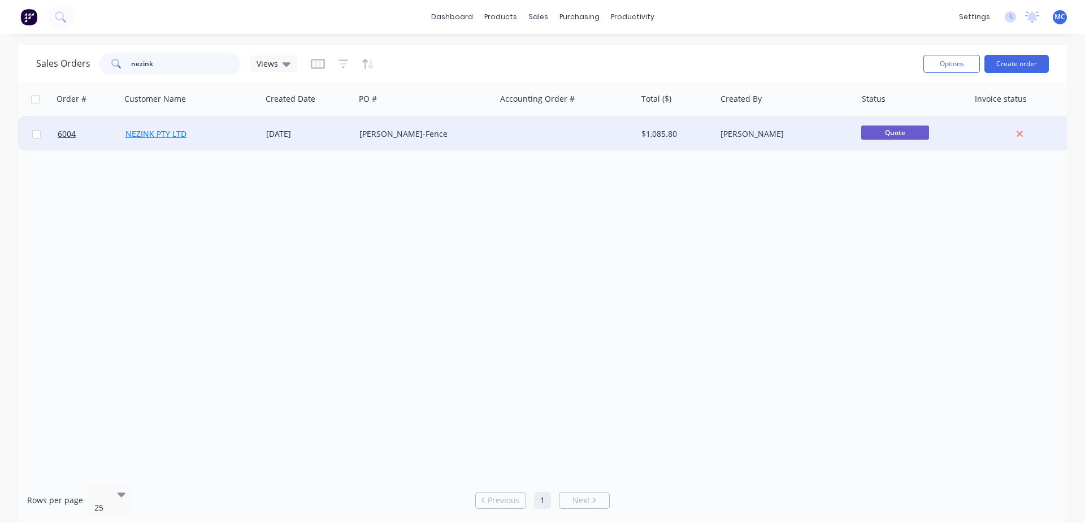
type input "nezink"
click at [179, 138] on link "NEZINK PTY LTD" at bounding box center [155, 133] width 61 height 11
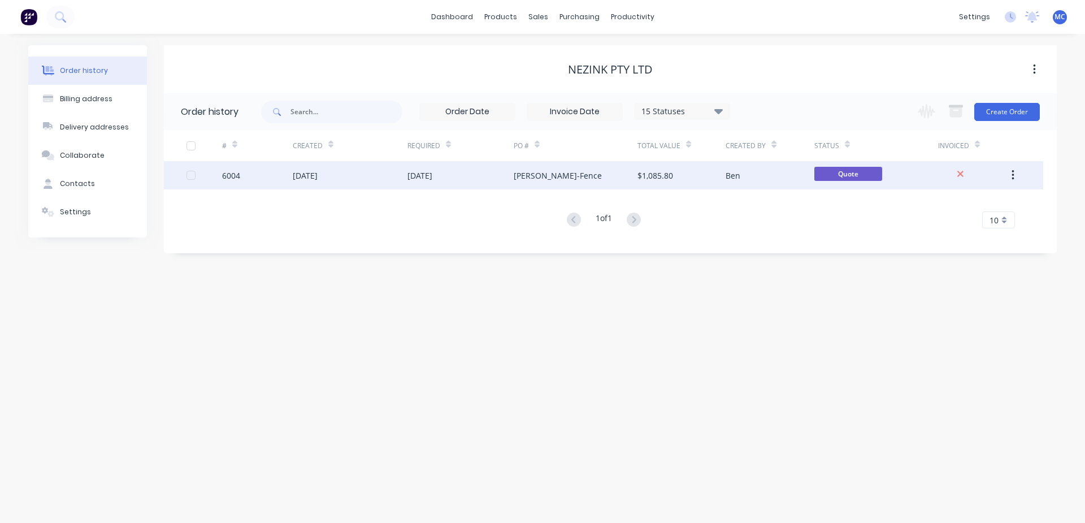
click at [506, 181] on div "02 Oct 2025" at bounding box center [461, 175] width 106 height 28
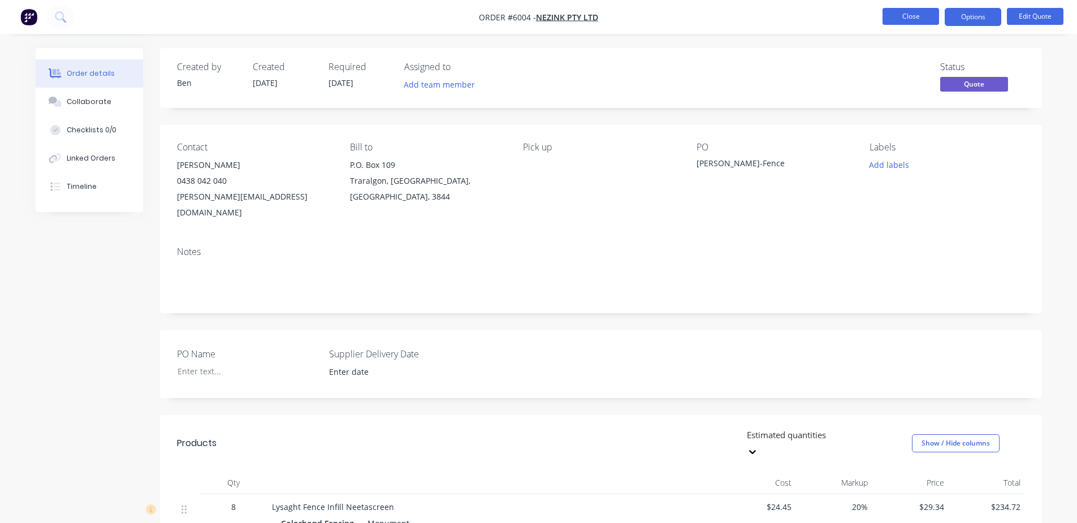
click at [918, 16] on button "Close" at bounding box center [910, 16] width 57 height 17
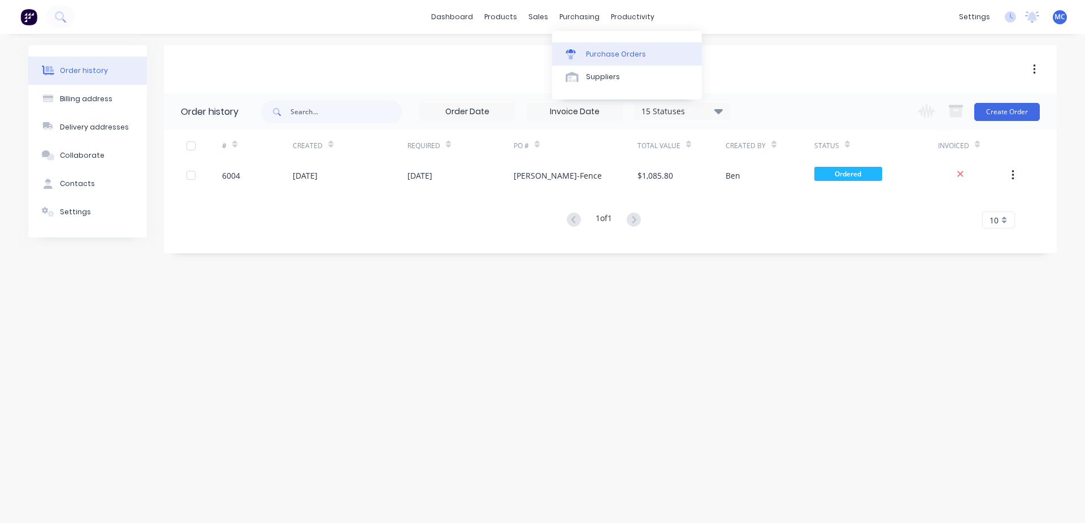
click at [592, 52] on div "Purchase Orders" at bounding box center [616, 54] width 60 height 10
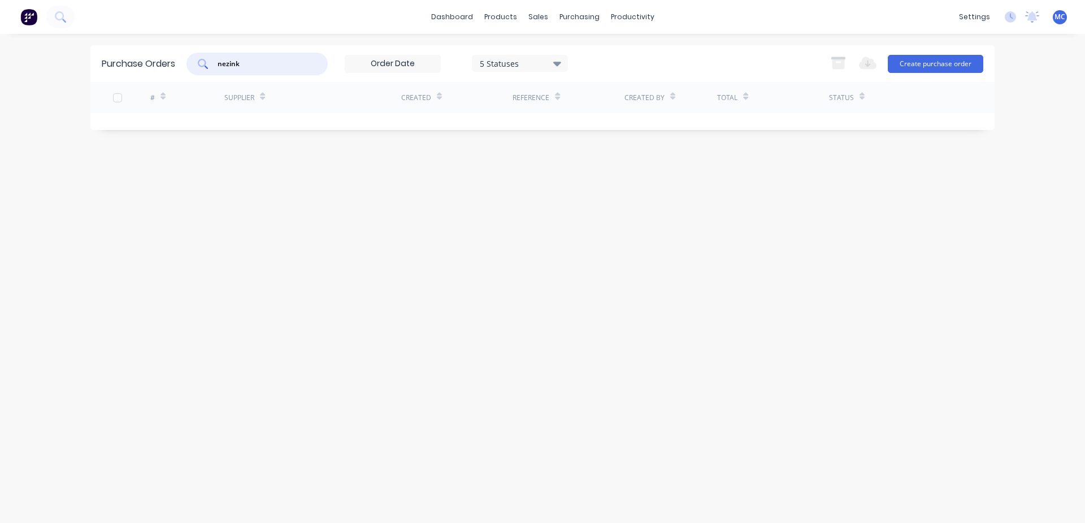
drag, startPoint x: 261, startPoint y: 64, endPoint x: 9, endPoint y: 62, distance: 251.6
click at [9, 62] on div "dashboard products sales purchasing productivity dashboard products Product Cat…" at bounding box center [542, 261] width 1085 height 523
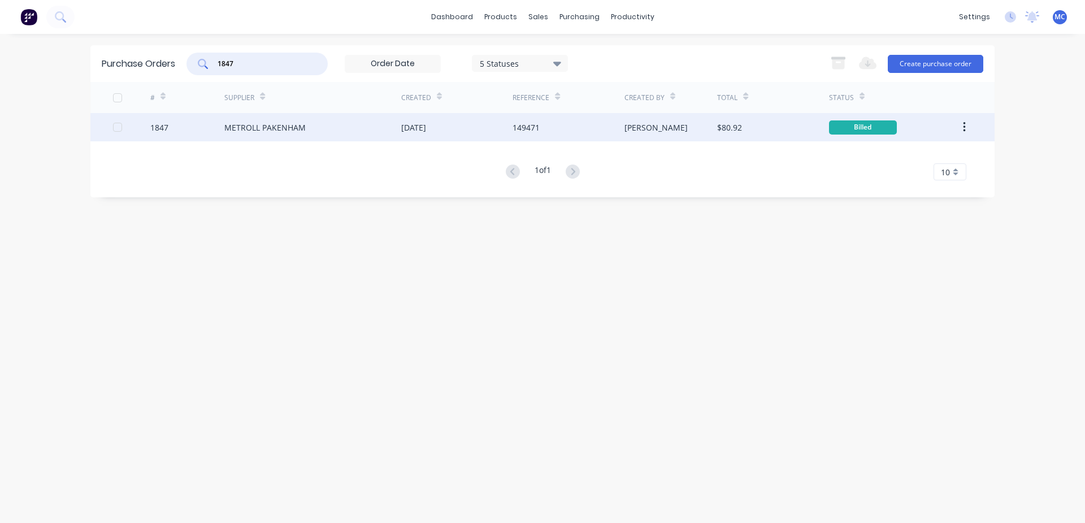
type input "1847"
click at [353, 135] on div "METROLL PAKENHAM" at bounding box center [312, 127] width 177 height 28
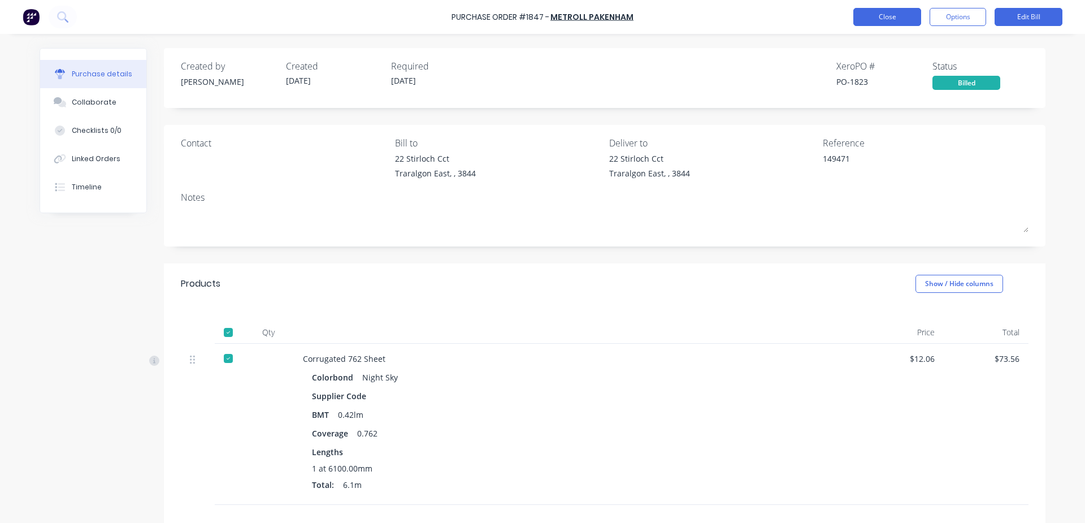
click at [901, 15] on button "Close" at bounding box center [888, 17] width 68 height 18
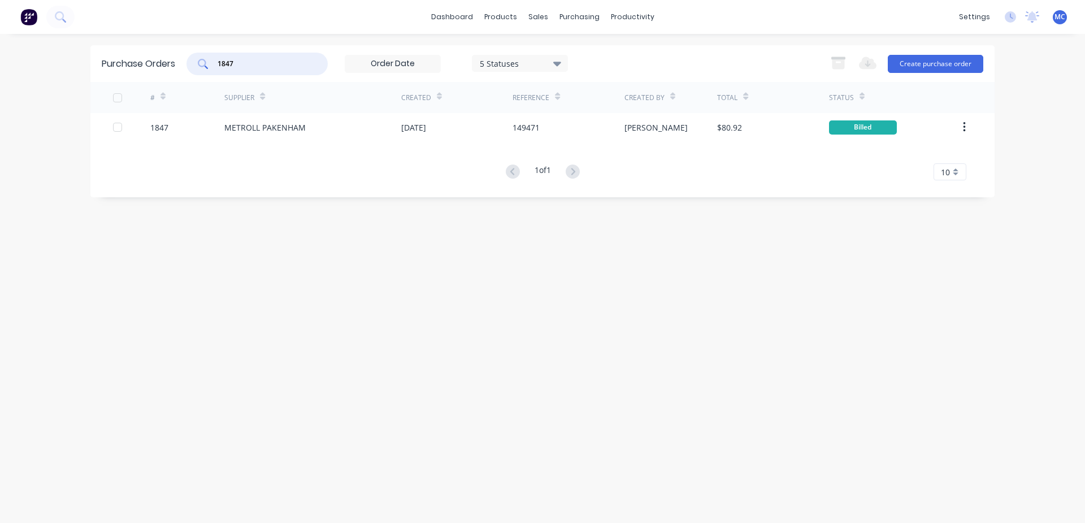
drag, startPoint x: 266, startPoint y: 58, endPoint x: 179, endPoint y: 76, distance: 89.5
click at [182, 72] on div "Purchase Orders 1847 5 Statuses 5 Statuses Export to Excel (XLSX) Create purcha…" at bounding box center [542, 63] width 904 height 37
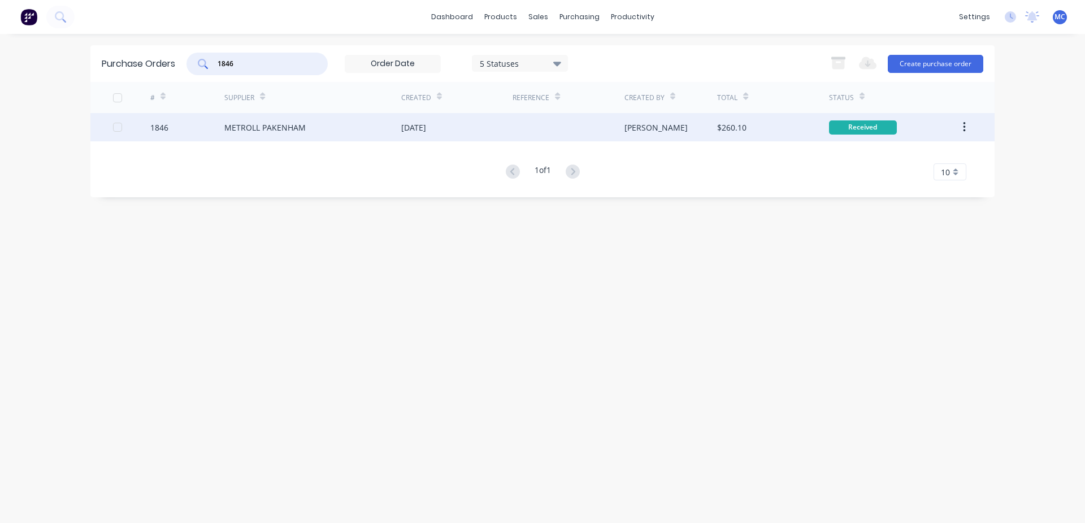
type input "1846"
click at [419, 125] on div "30 Sep 2025" at bounding box center [413, 128] width 25 height 12
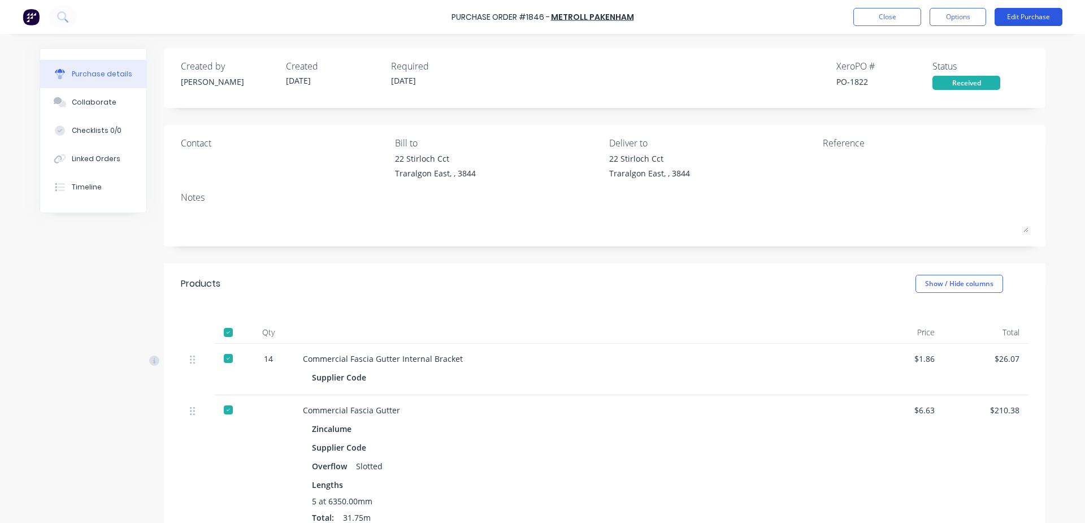
click at [1023, 15] on button "Edit Purchase" at bounding box center [1029, 17] width 68 height 18
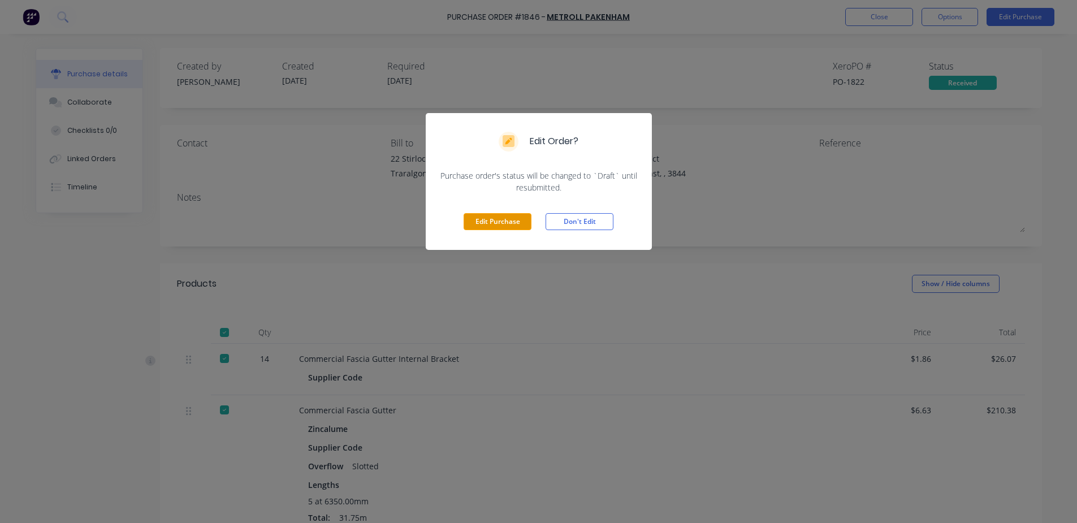
click at [511, 230] on button "Edit Purchase" at bounding box center [498, 221] width 68 height 17
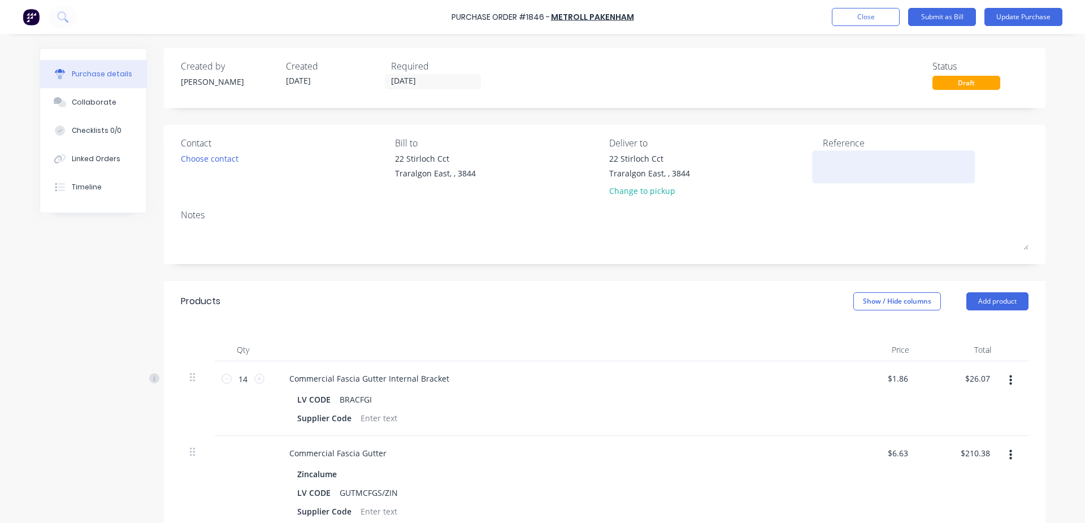
click at [829, 170] on textarea at bounding box center [893, 165] width 141 height 25
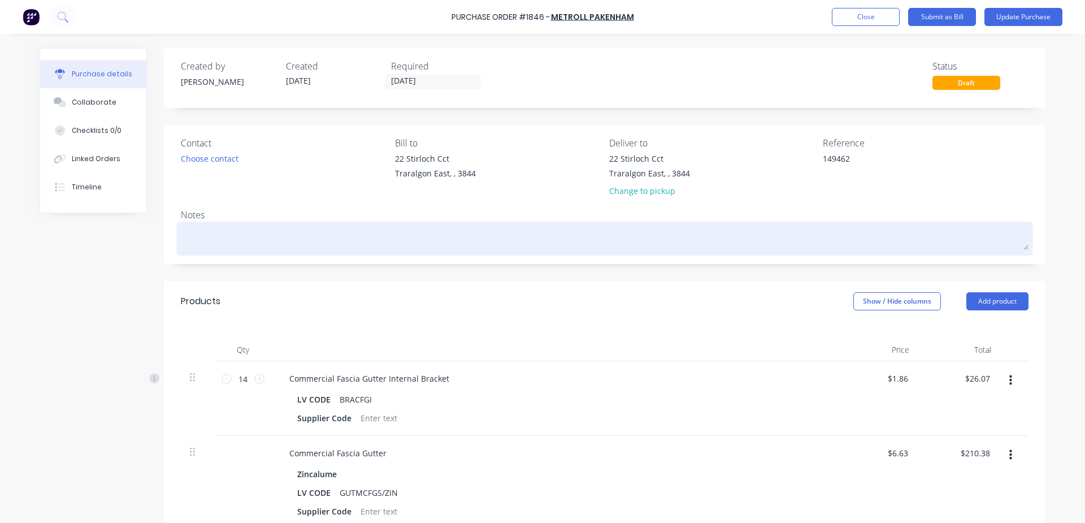
type textarea "149462"
click at [776, 241] on textarea at bounding box center [605, 236] width 848 height 25
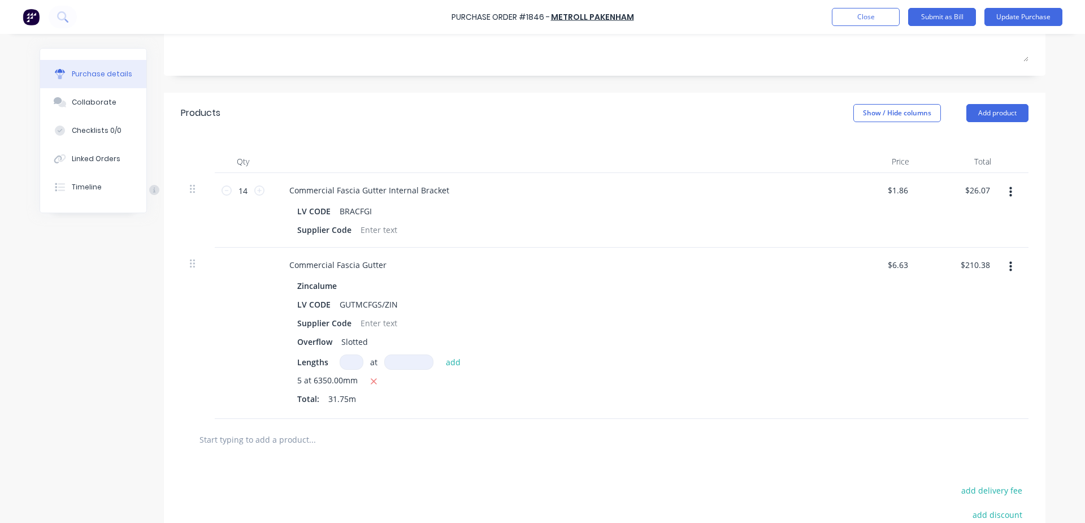
scroll to position [323, 0]
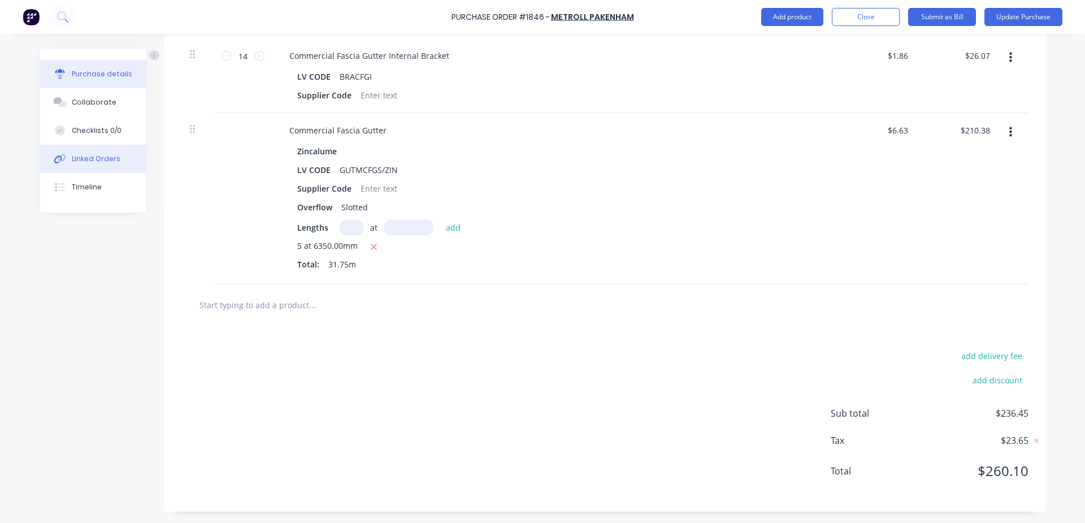
click at [102, 158] on div "Linked Orders" at bounding box center [96, 159] width 49 height 10
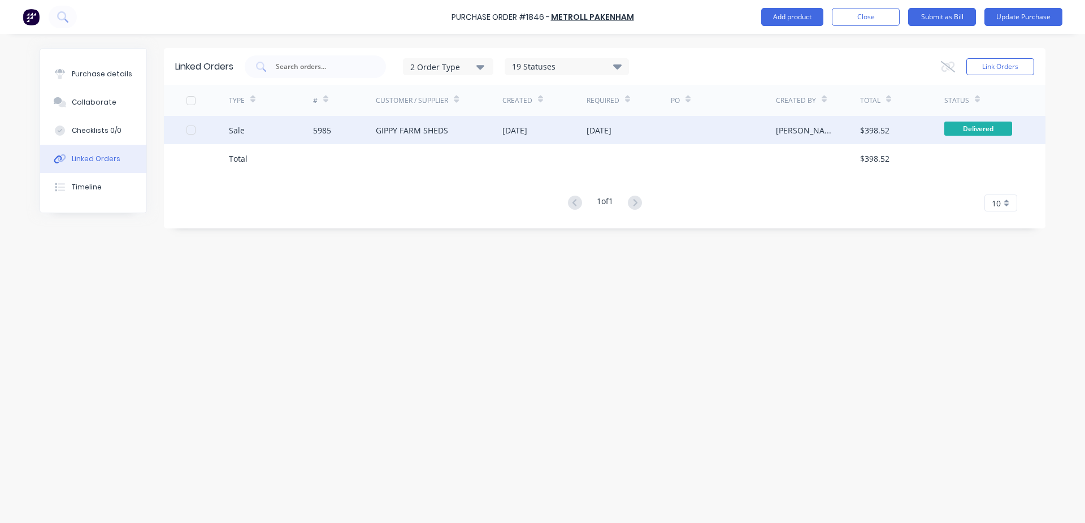
click at [564, 126] on div "30 Sep 2025" at bounding box center [545, 130] width 84 height 28
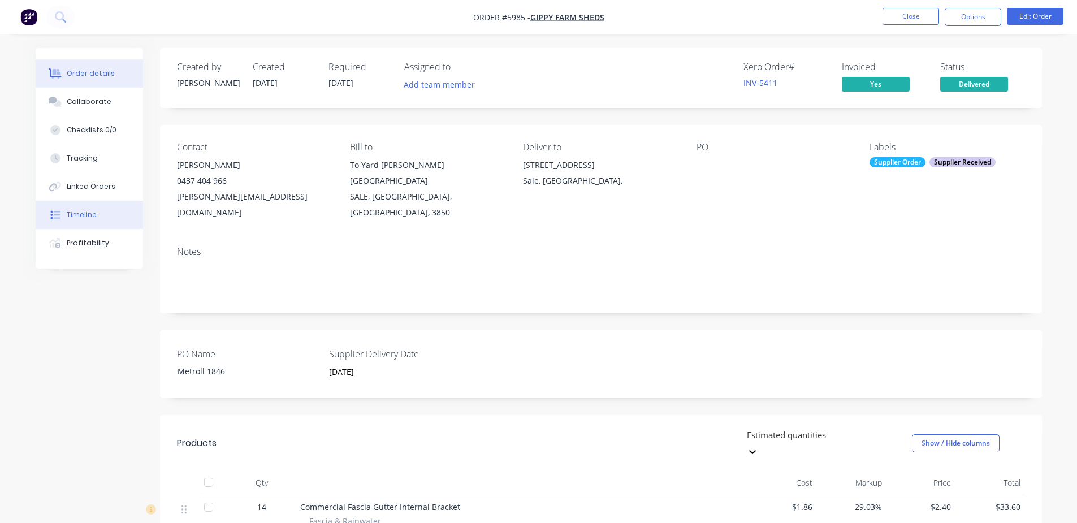
click at [101, 205] on button "Timeline" at bounding box center [89, 215] width 107 height 28
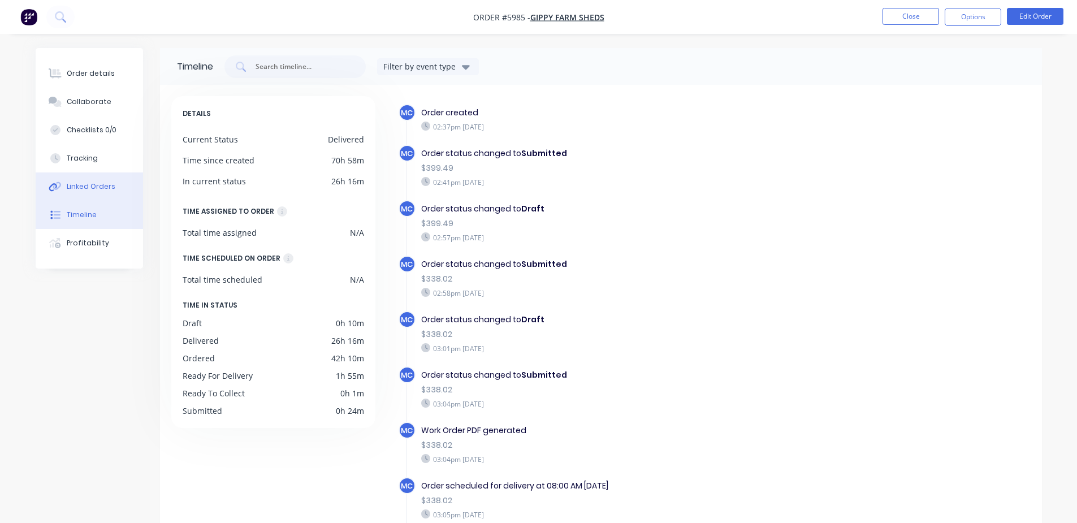
click at [98, 186] on div "Linked Orders" at bounding box center [91, 186] width 49 height 10
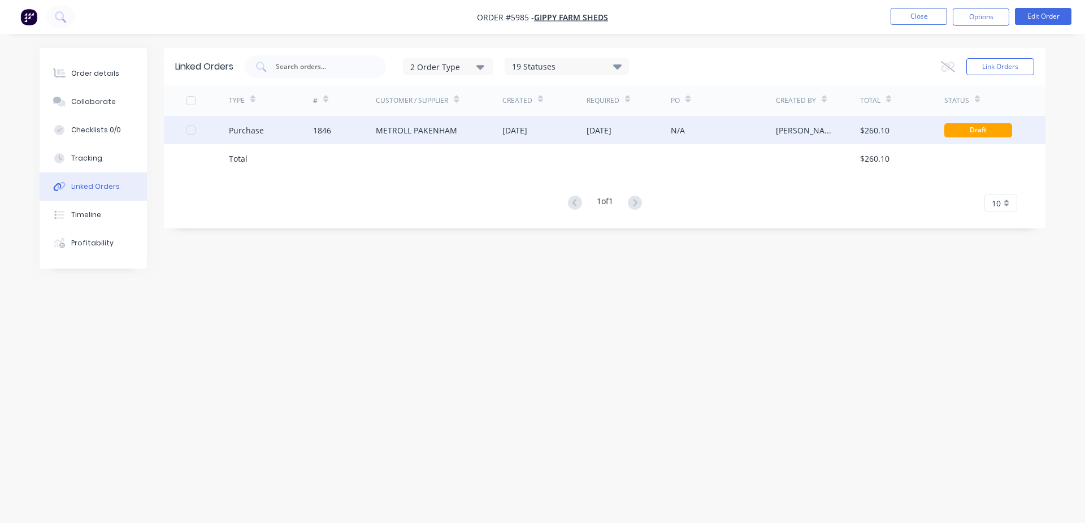
click at [652, 133] on div "02 Oct 2025" at bounding box center [629, 130] width 84 height 28
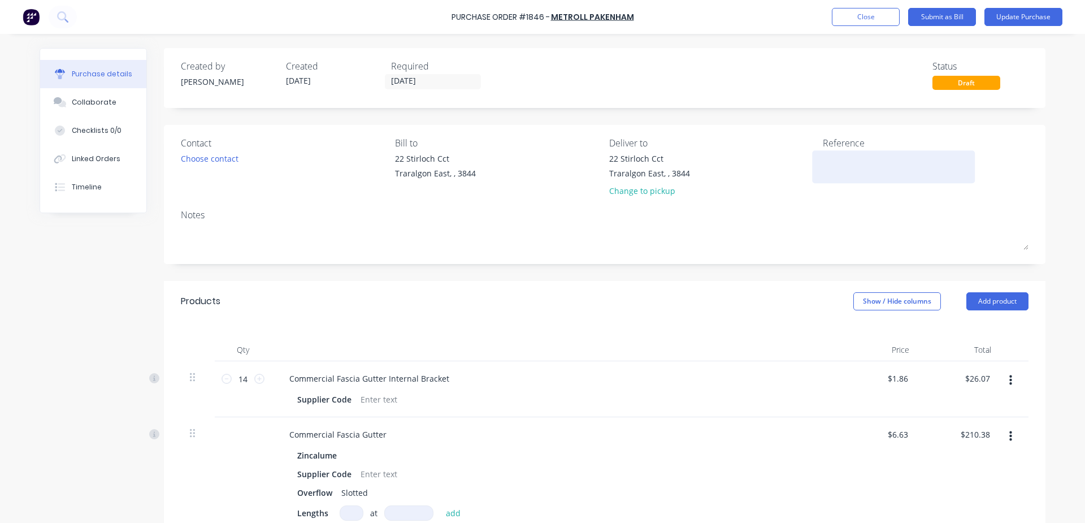
click at [835, 170] on textarea at bounding box center [893, 165] width 141 height 25
type textarea "149462"
click at [561, 327] on div "Qty Price Total 14 14 Commercial Fascia Gutter Internal Bracket Supplier Code $…" at bounding box center [605, 446] width 882 height 248
click at [1024, 27] on div "Purchase Order #1846 - METROLL PAKENHAM Add product Close Submit as Bill Update…" at bounding box center [542, 17] width 1085 height 34
click at [1029, 15] on button "Update Purchase" at bounding box center [1024, 17] width 78 height 18
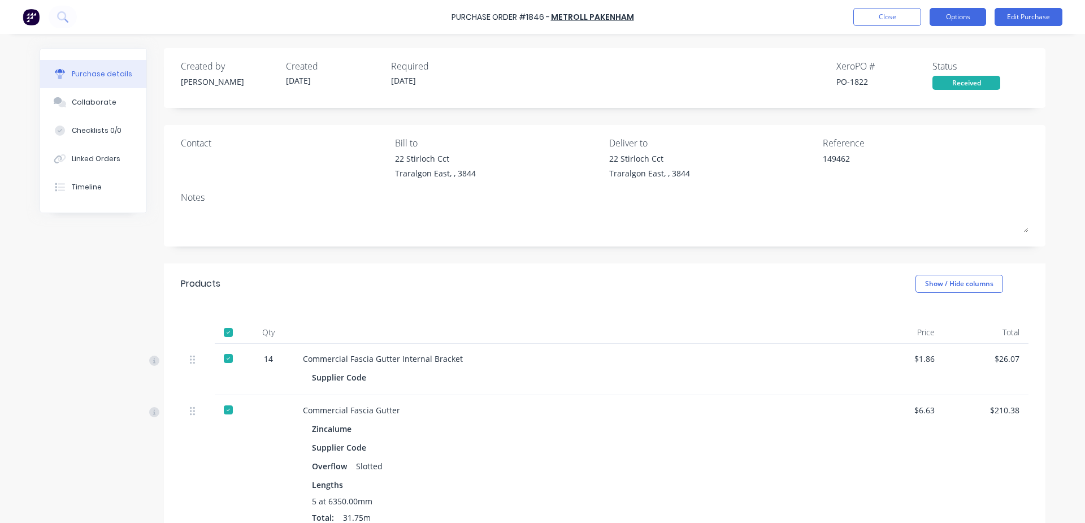
click at [970, 20] on button "Options" at bounding box center [958, 17] width 57 height 18
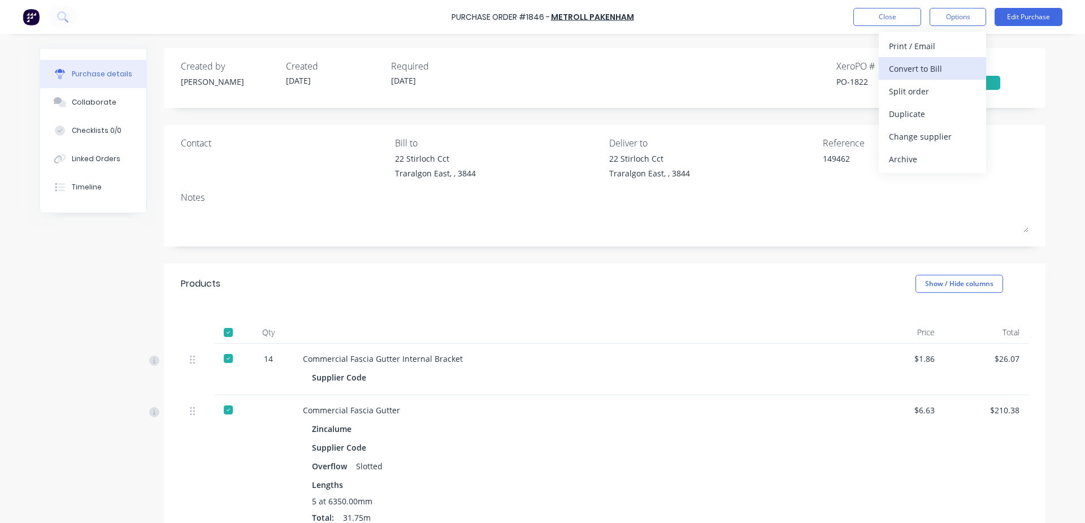
click at [900, 63] on div "Convert to Bill" at bounding box center [932, 68] width 87 height 16
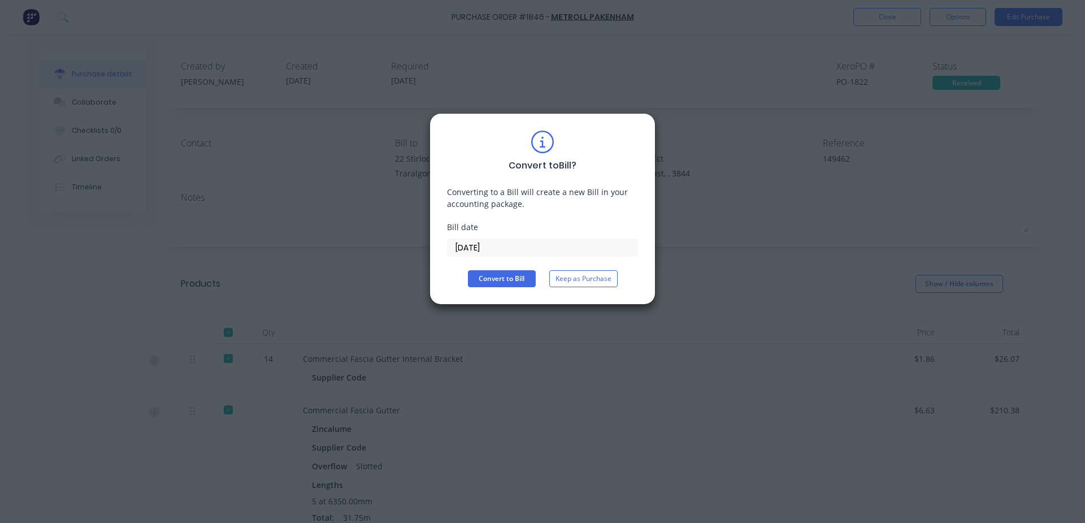
click at [538, 244] on input "03/10/25" at bounding box center [543, 247] width 190 height 17
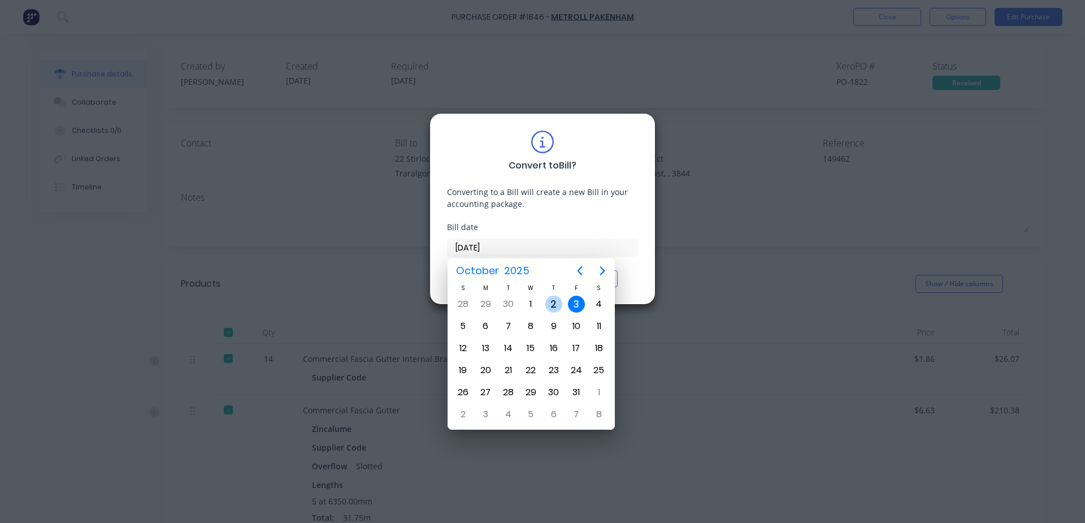
click at [548, 303] on div "2" at bounding box center [553, 304] width 17 height 17
type input "02/10/25"
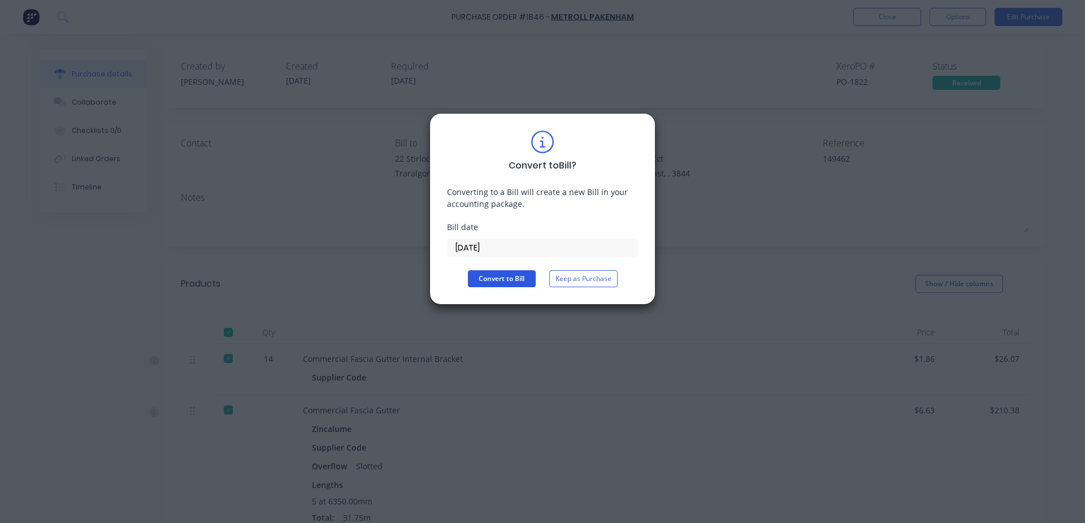
click at [518, 281] on button "Convert to Bill" at bounding box center [502, 278] width 68 height 17
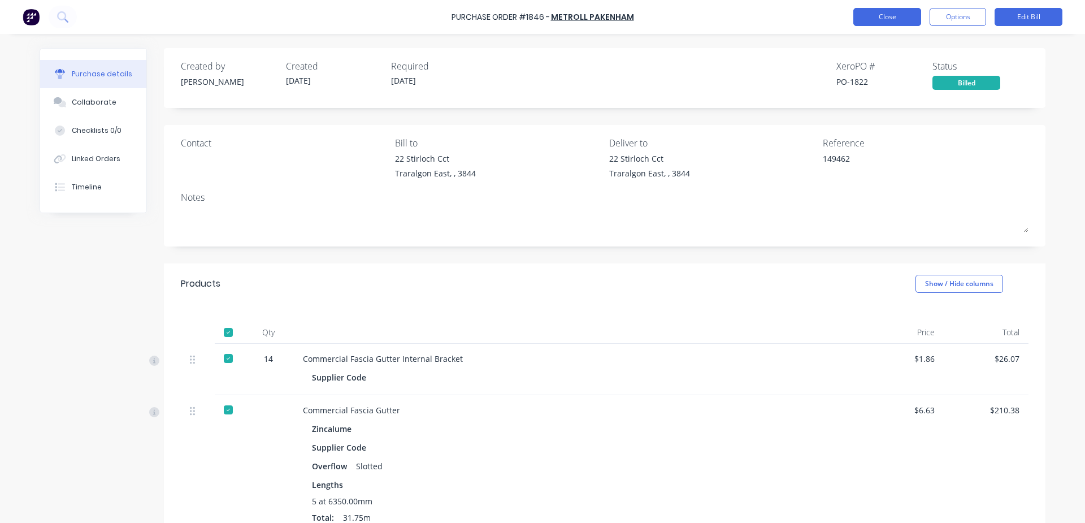
click at [884, 14] on button "Close" at bounding box center [888, 17] width 68 height 18
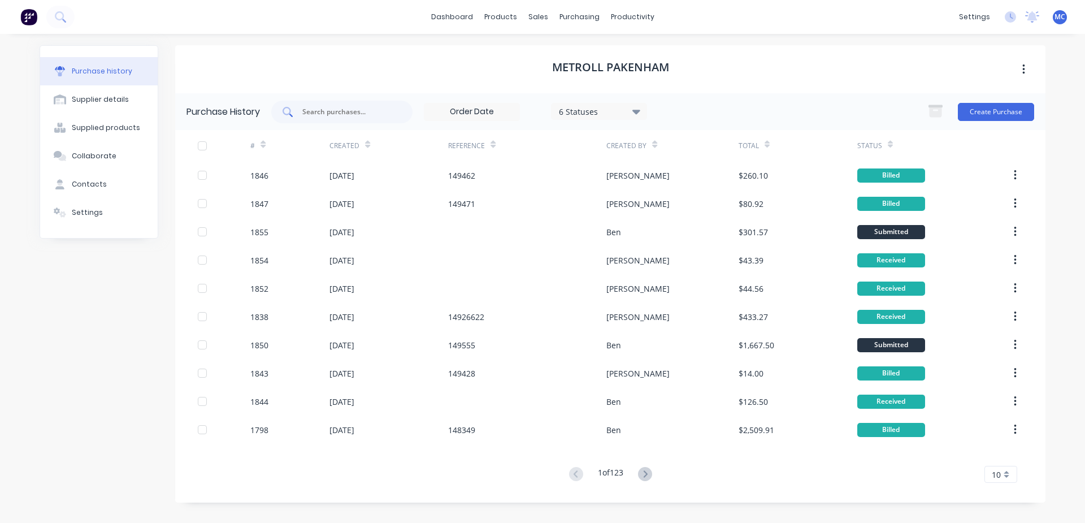
click at [355, 113] on input "text" at bounding box center [348, 111] width 94 height 11
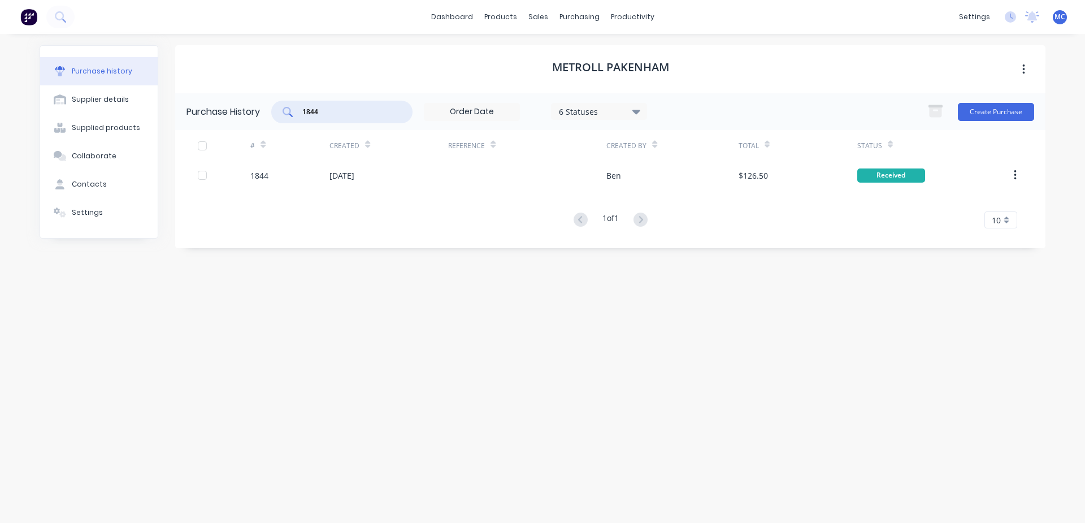
type input "1844"
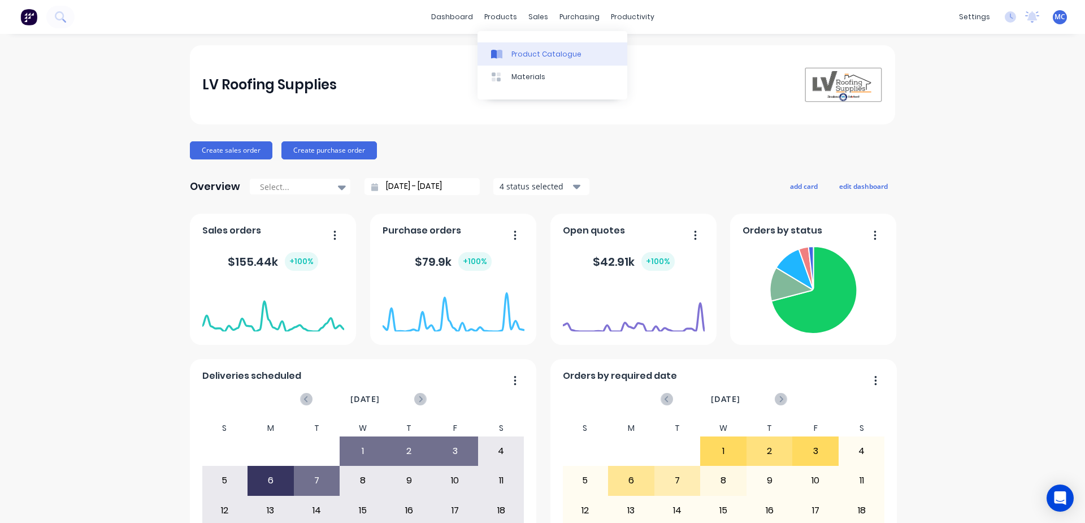
click at [518, 49] on div "Product Catalogue" at bounding box center [547, 54] width 70 height 10
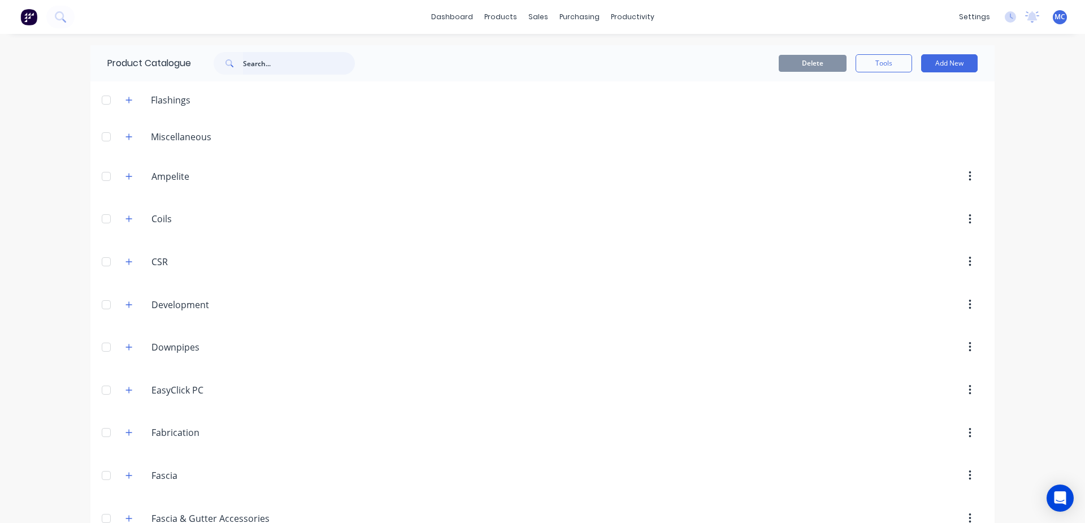
click at [331, 65] on input "text" at bounding box center [299, 63] width 112 height 23
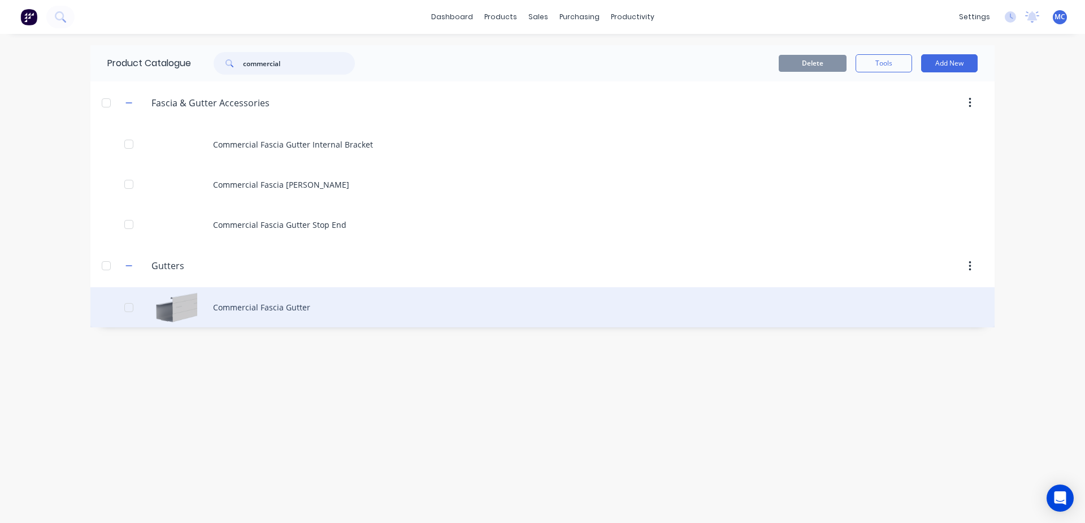
type input "commercial"
click at [248, 314] on div "Commercial Fascia Gutter" at bounding box center [542, 307] width 904 height 40
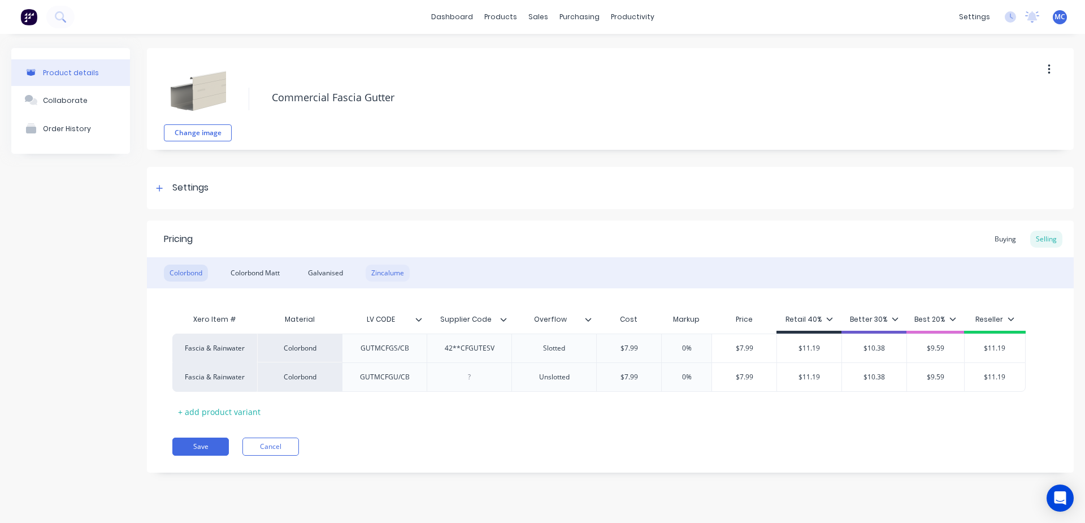
click at [396, 269] on div "Zincalume" at bounding box center [388, 273] width 44 height 17
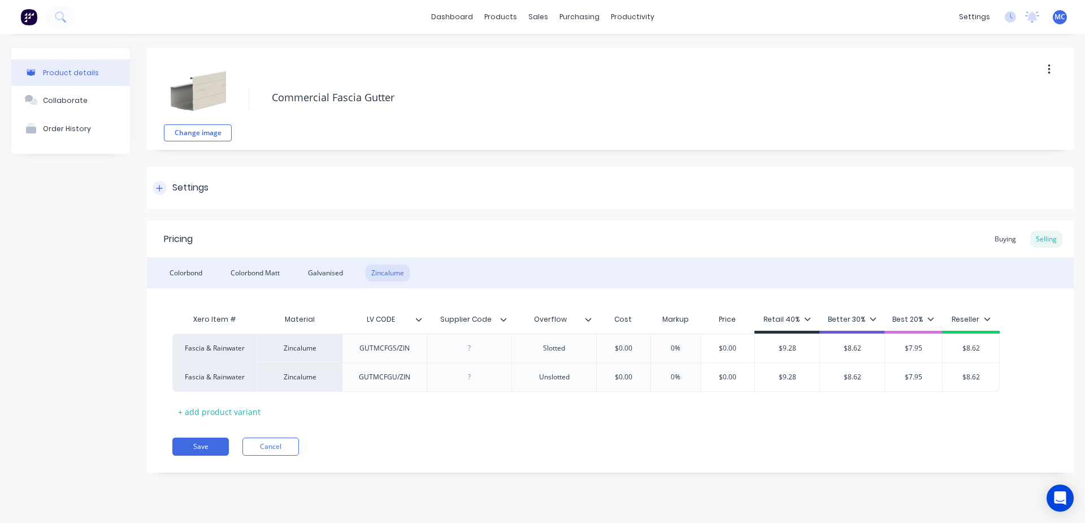
click at [166, 190] on div at bounding box center [160, 188] width 14 height 14
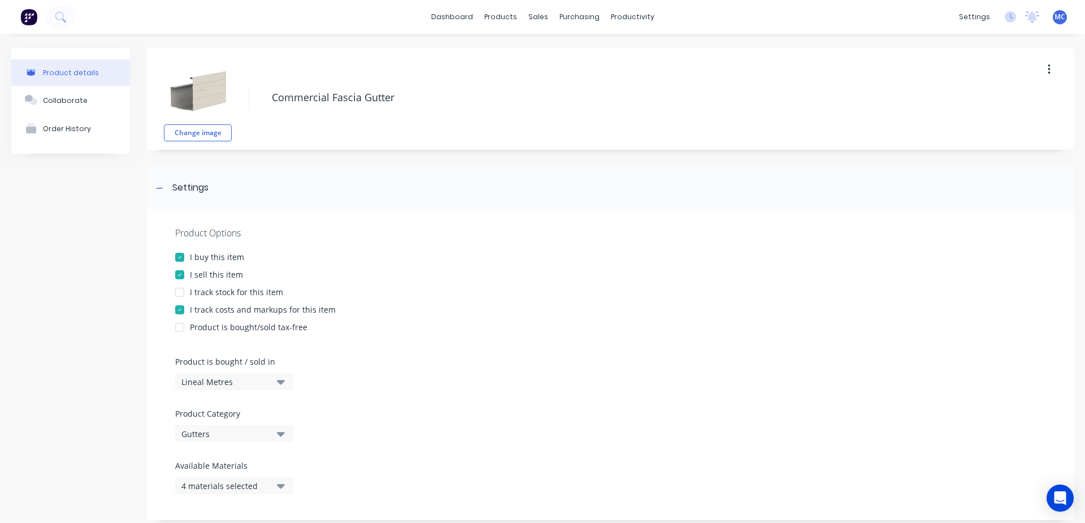
click at [180, 292] on div at bounding box center [179, 292] width 23 height 23
type textarea "x"
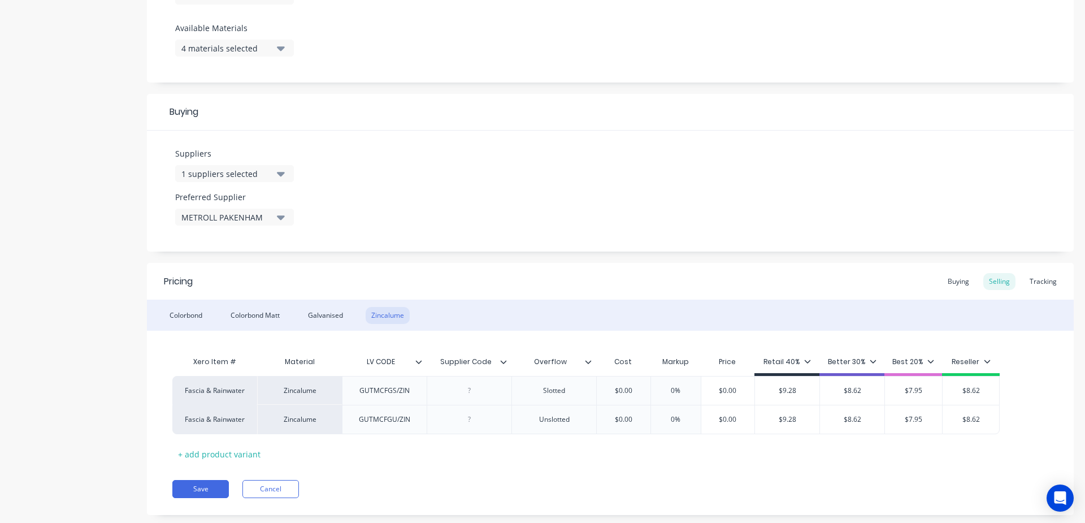
scroll to position [461, 0]
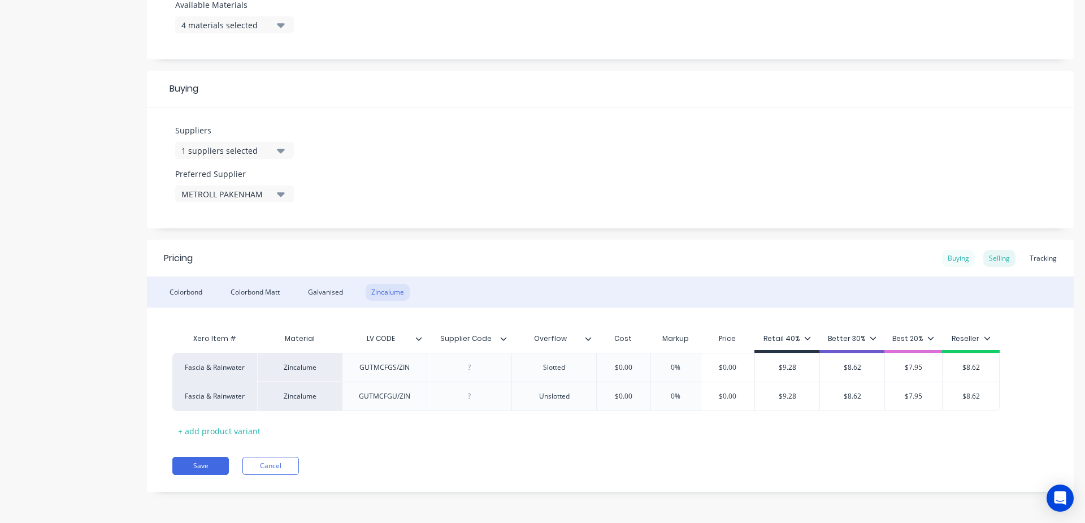
click at [955, 261] on div "Buying" at bounding box center [958, 258] width 33 height 17
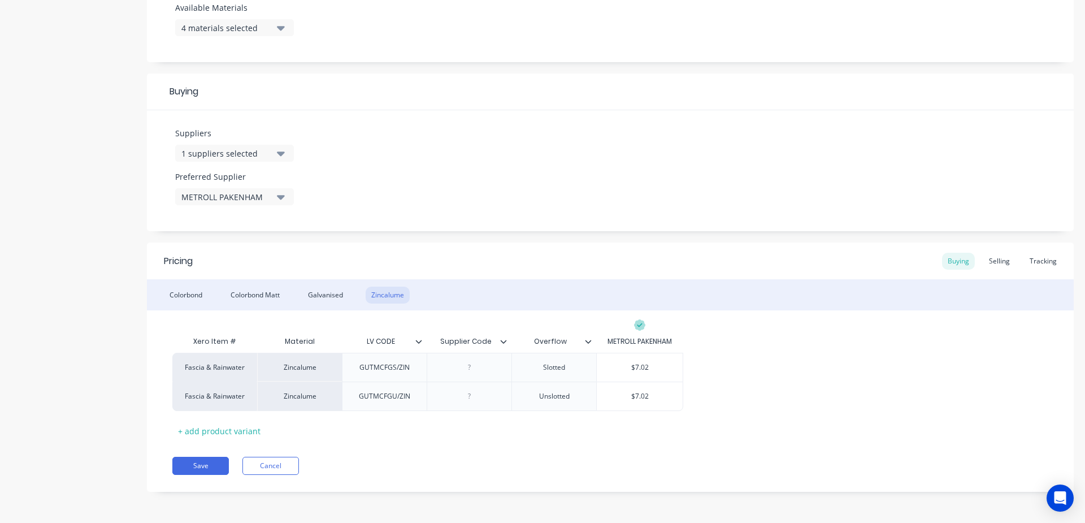
scroll to position [458, 0]
type input "$7.02"
drag, startPoint x: 653, startPoint y: 368, endPoint x: 603, endPoint y: 366, distance: 50.4
click at [603, 366] on input "$7.02" at bounding box center [640, 367] width 86 height 10
type textarea "x"
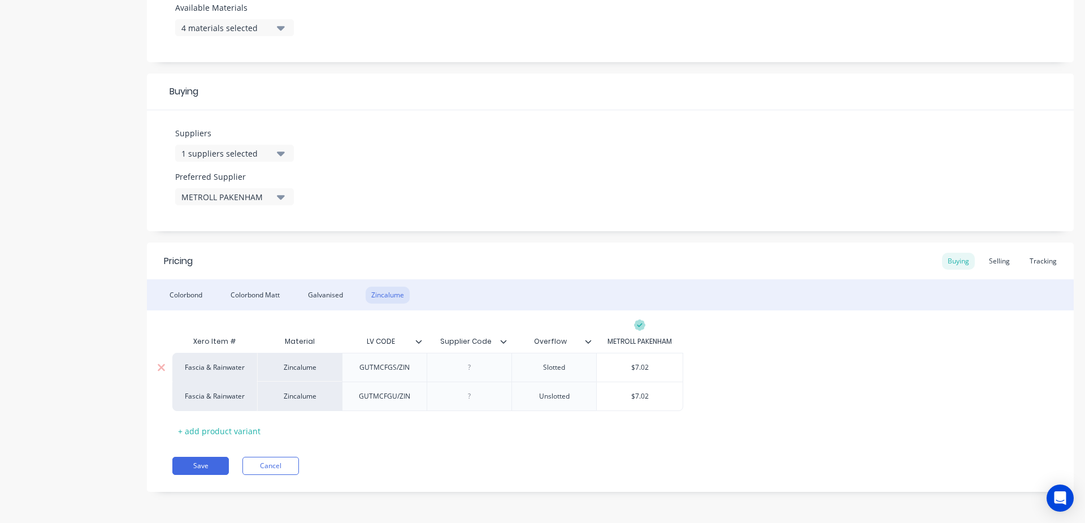
type input "6"
type textarea "x"
type input "6.6"
type textarea "x"
type input "6.62"
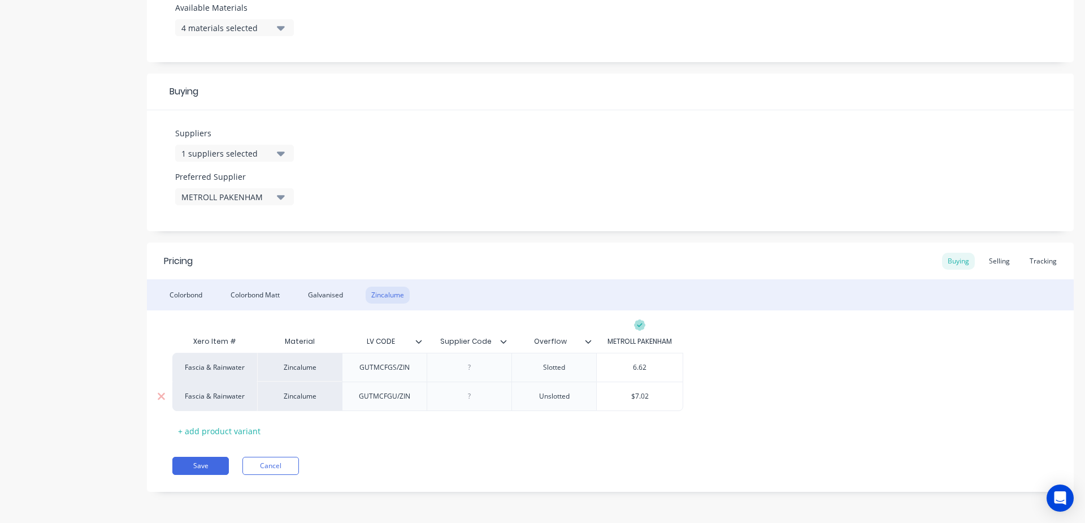
type input "$7.02"
drag, startPoint x: 663, startPoint y: 396, endPoint x: 492, endPoint y: 396, distance: 171.3
click at [492, 396] on div "Fascia & Rainwater Zincalume GUTMCFGU/ZIN Unslotted $7.02 $7.02" at bounding box center [427, 396] width 511 height 29
type textarea "x"
type input "6"
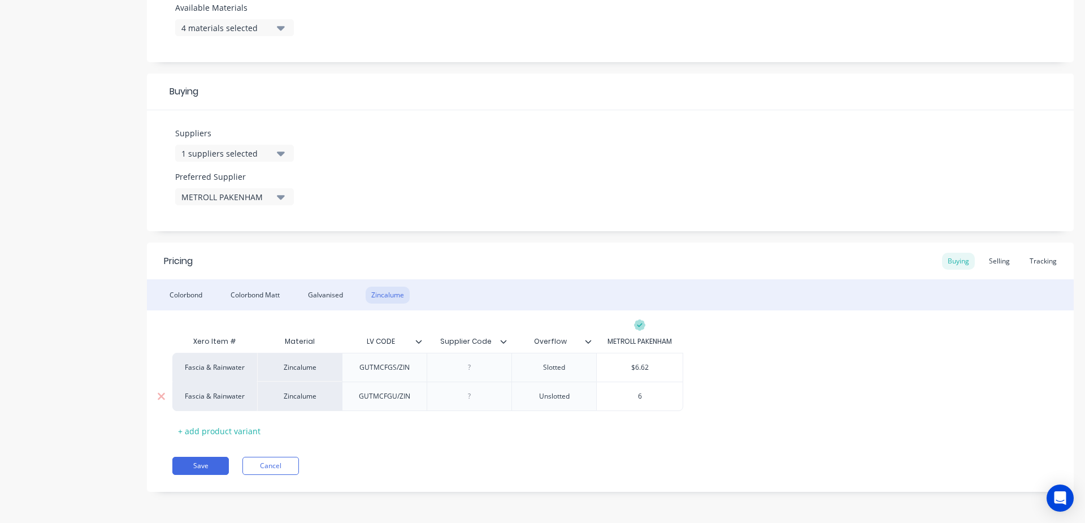
type textarea "x"
type input "6.6"
type textarea "x"
type input "6.62"
click at [767, 423] on div "Xero Item # Material LV CODE Supplier Code Overflow METROLL PAKENHAM Fascia & R…" at bounding box center [610, 385] width 876 height 110
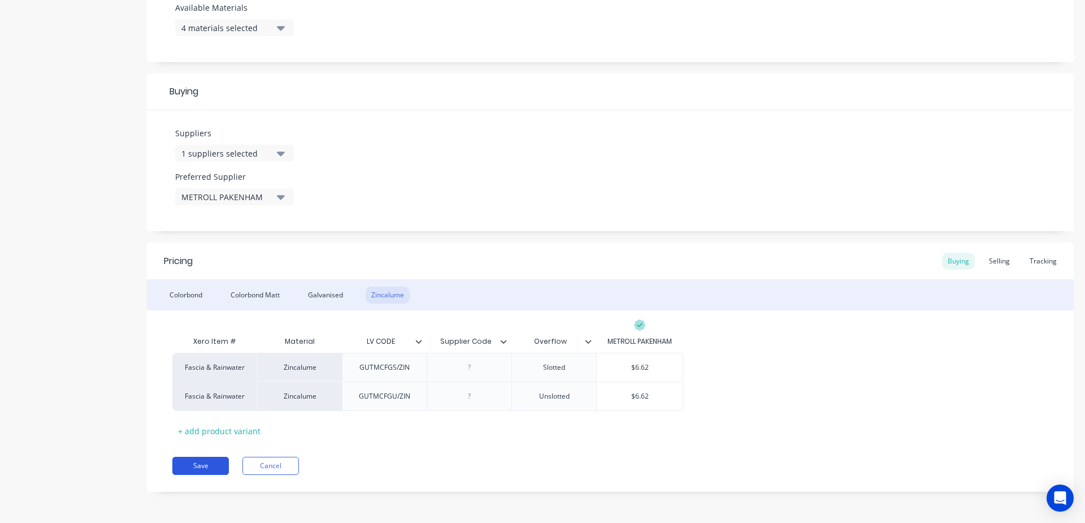
click at [204, 467] on button "Save" at bounding box center [200, 466] width 57 height 18
type textarea "x"
